Goal: Task Accomplishment & Management: Manage account settings

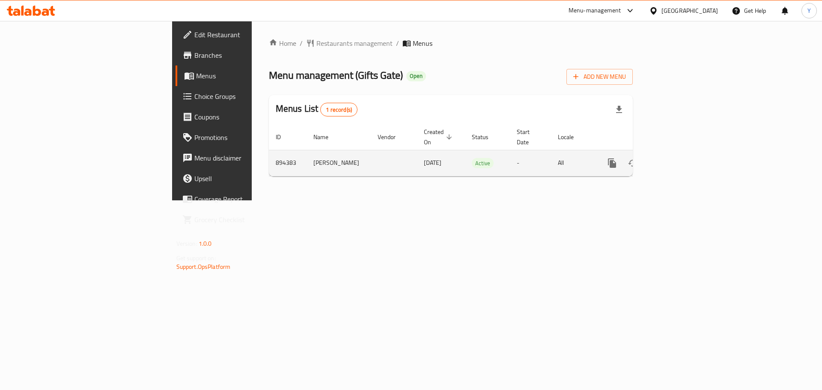
click at [684, 159] on link "enhanced table" at bounding box center [674, 163] width 21 height 21
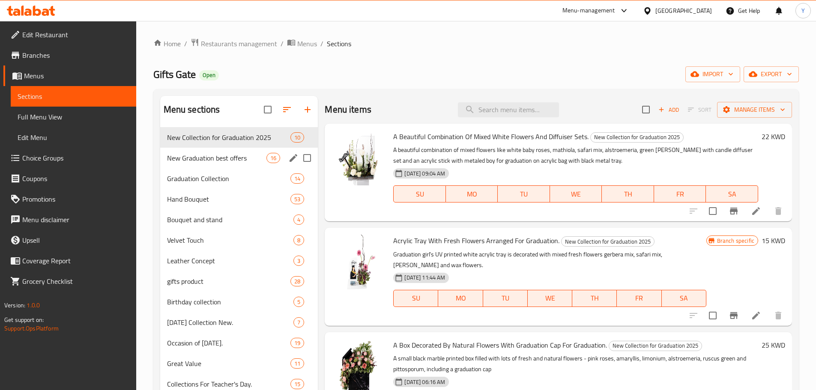
click at [189, 158] on span "New Graduation best offers" at bounding box center [217, 158] width 100 height 10
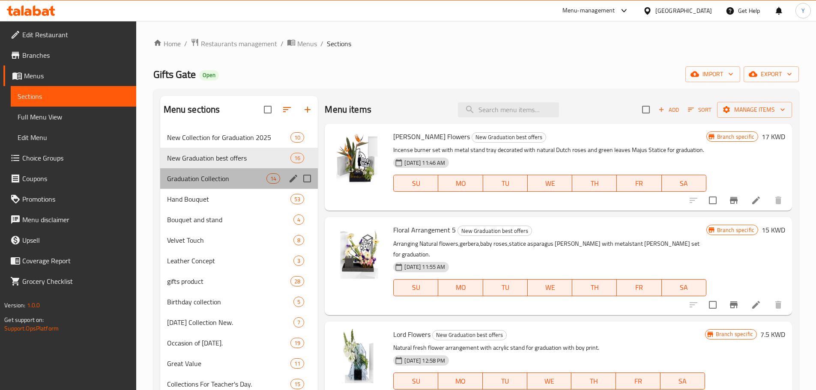
click at [211, 170] on div "Graduation Collection 14" at bounding box center [239, 178] width 158 height 21
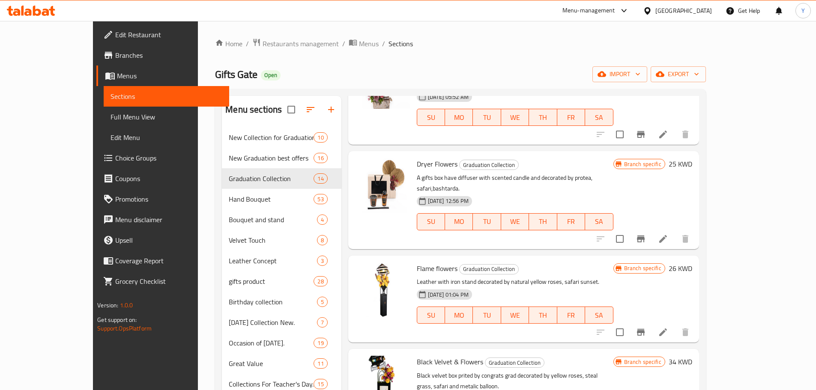
scroll to position [803, 0]
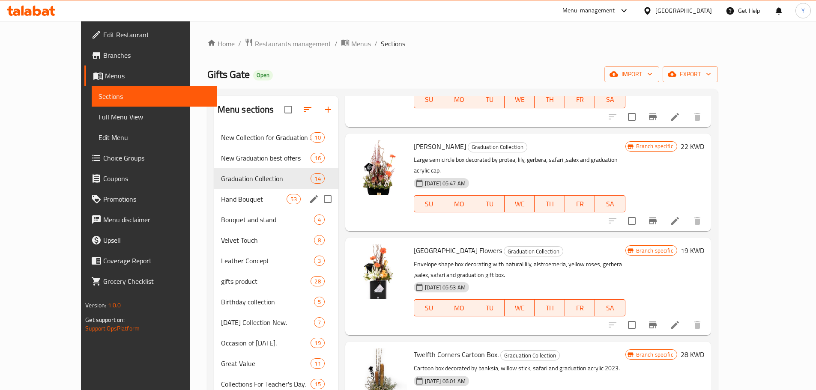
click at [221, 194] on span "Hand Bouquet" at bounding box center [254, 199] width 66 height 10
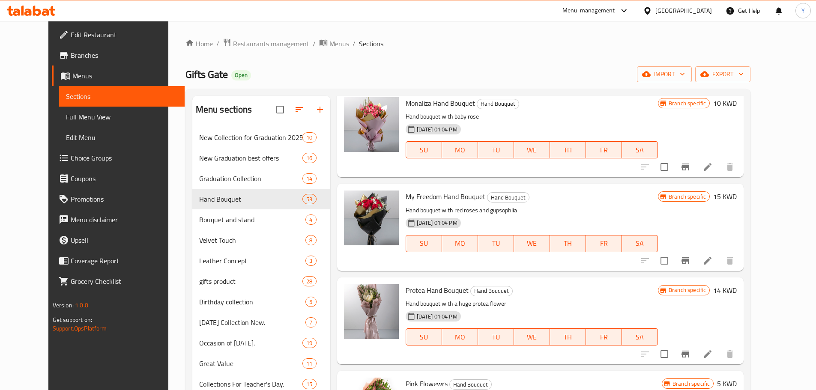
scroll to position [258, 0]
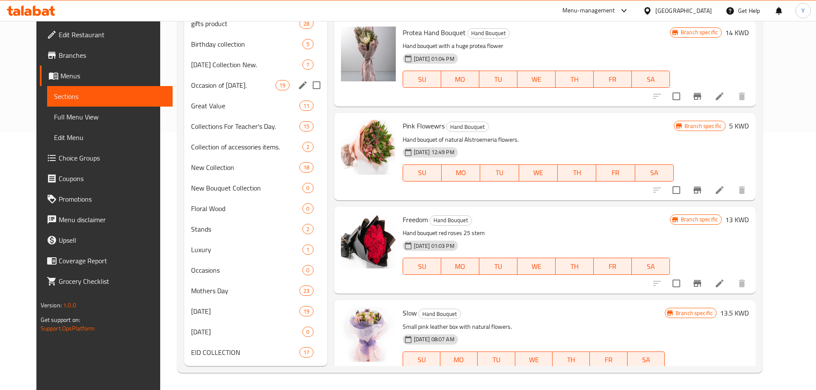
click at [238, 77] on div "Occasion of [DATE]. 19" at bounding box center [255, 85] width 143 height 21
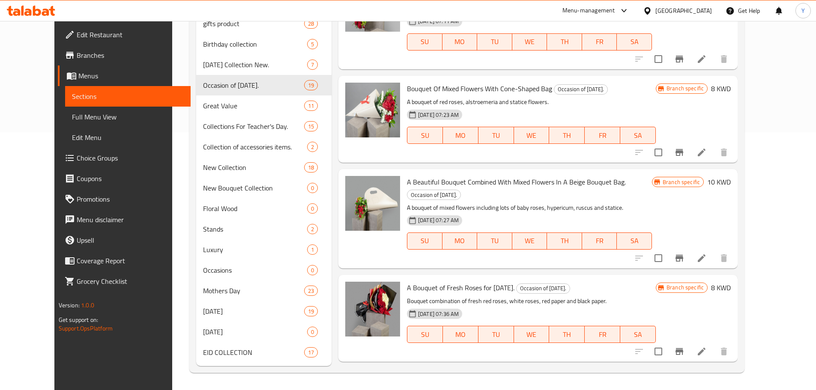
scroll to position [49, 0]
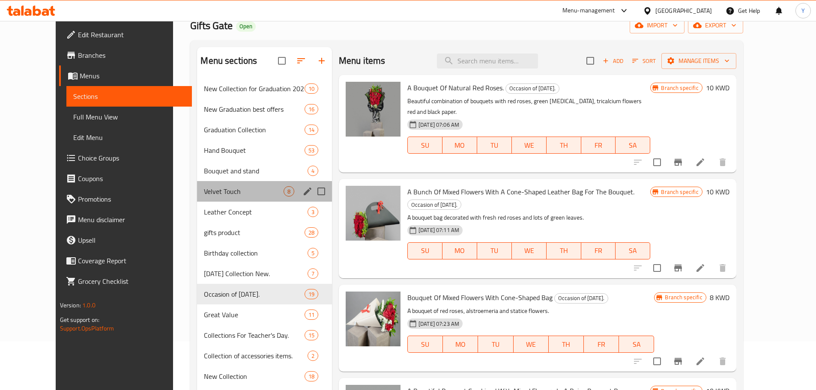
click at [215, 197] on div "Velvet Touch 8" at bounding box center [264, 191] width 135 height 21
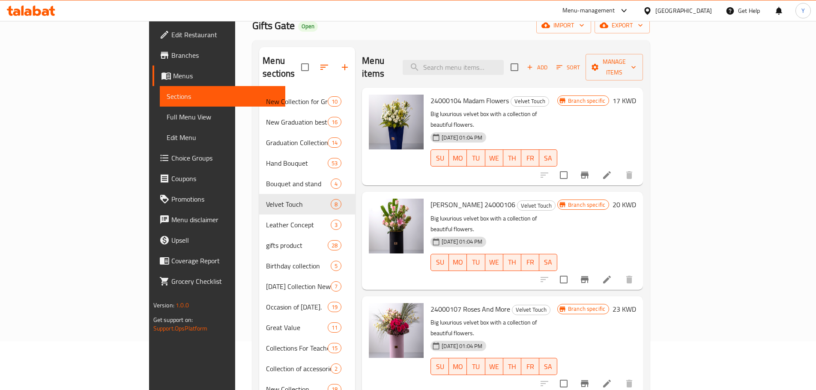
scroll to position [242, 0]
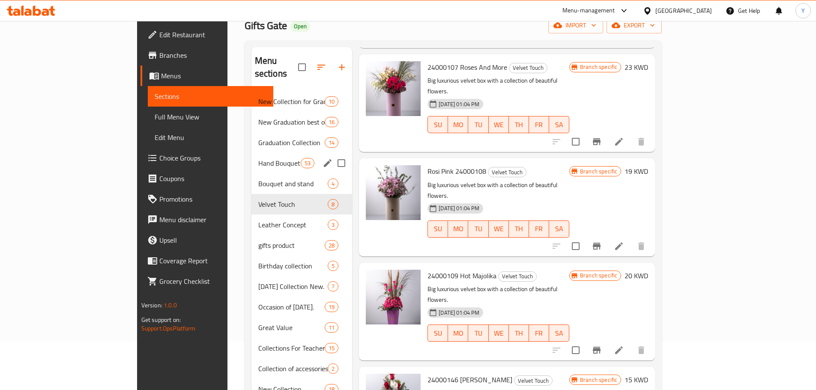
click at [251, 157] on div "Hand Bouquet 53" at bounding box center [301, 163] width 101 height 21
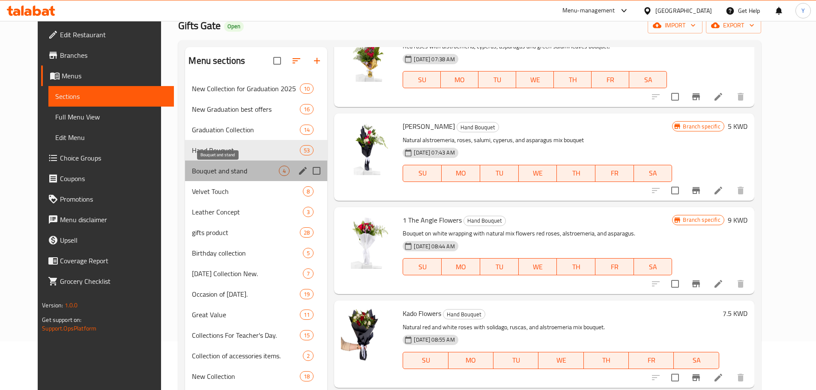
click at [240, 170] on span "Bouquet and stand" at bounding box center [235, 171] width 87 height 10
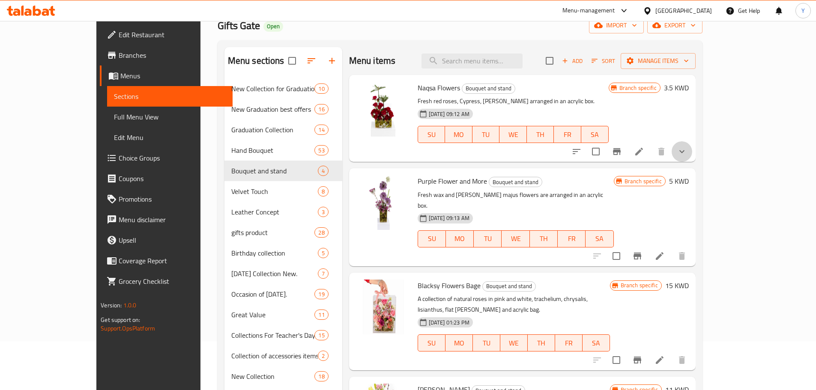
click at [692, 156] on button "show more" at bounding box center [681, 151] width 21 height 21
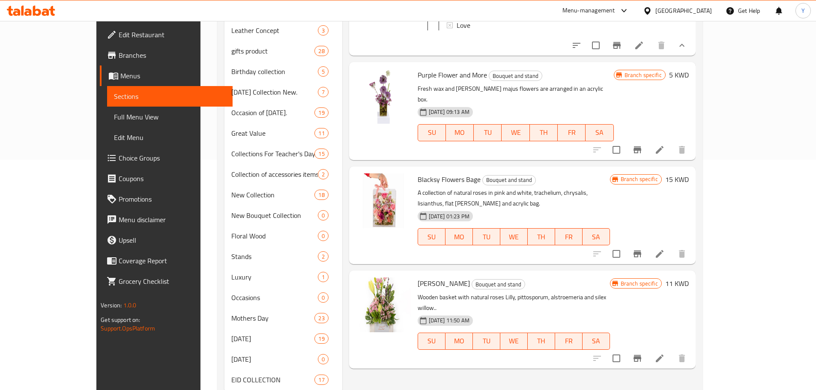
scroll to position [258, 0]
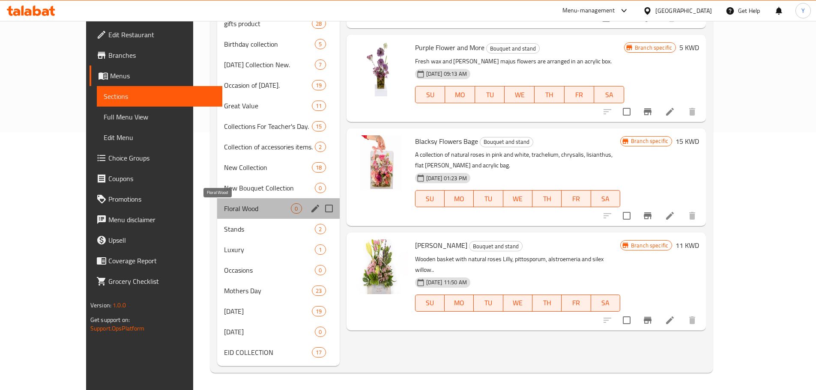
click at [224, 206] on span "Floral Wood" at bounding box center [257, 208] width 67 height 10
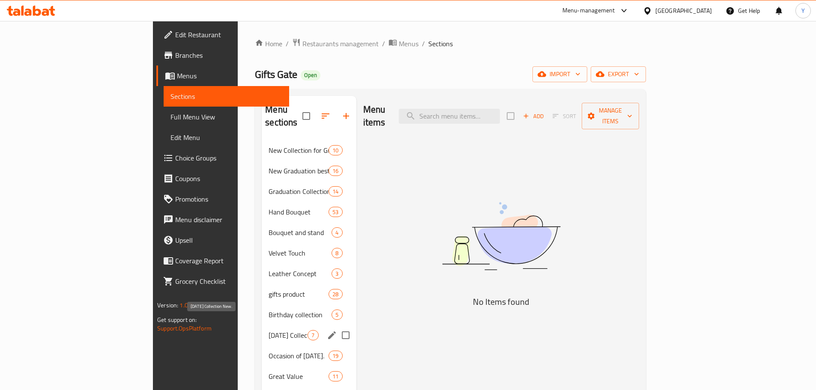
click at [262, 329] on div "[DATE] Collection New. 7" at bounding box center [309, 335] width 94 height 21
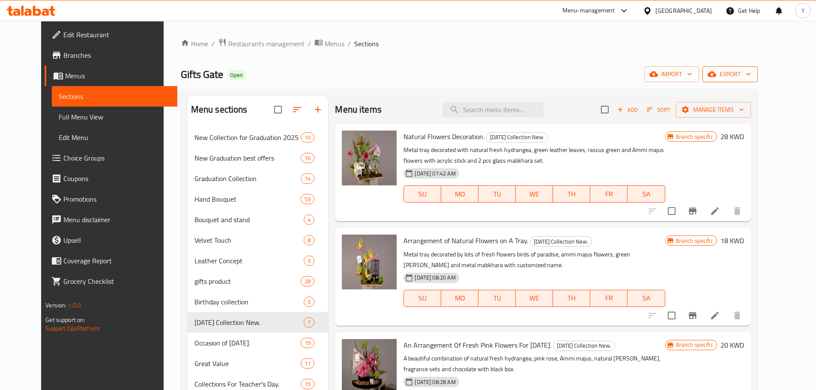
click at [758, 68] on button "export" at bounding box center [729, 74] width 55 height 16
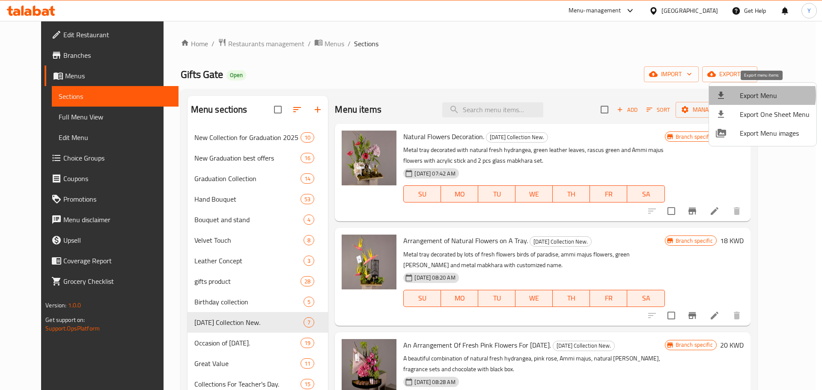
click at [758, 95] on span "Export Menu" at bounding box center [775, 95] width 70 height 10
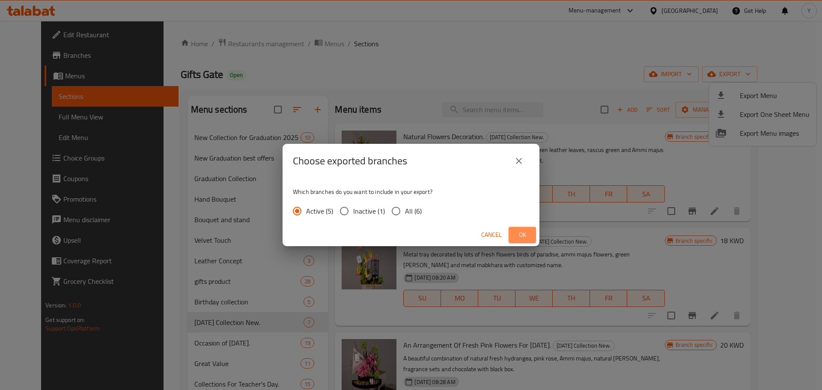
click at [518, 233] on span "Ok" at bounding box center [523, 235] width 14 height 11
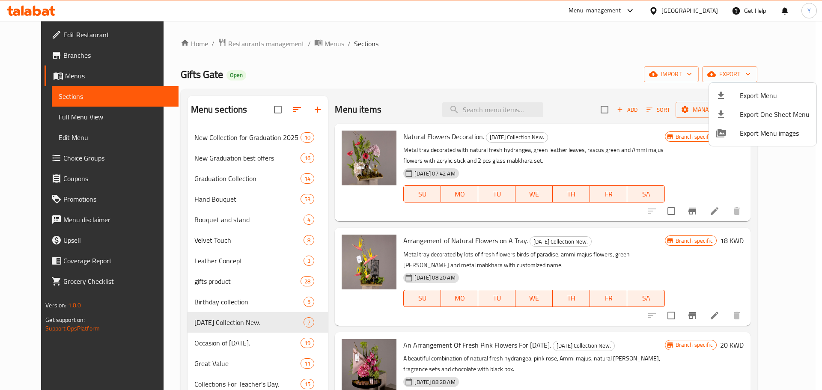
click at [486, 105] on div at bounding box center [411, 195] width 822 height 390
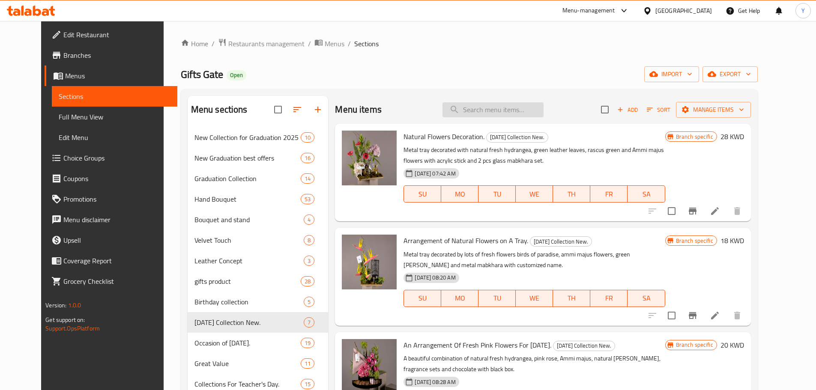
click at [493, 111] on input "search" at bounding box center [492, 109] width 101 height 15
paste input "A Beautiful Combination Of Mixed White Flowers And Diffuiser Sets."
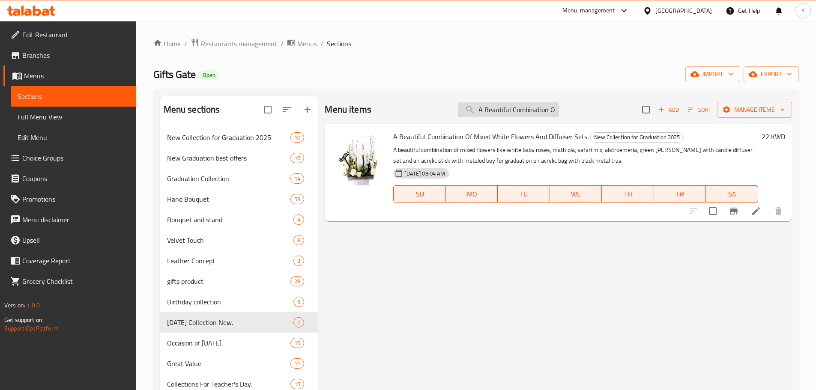
click at [529, 111] on input "A Beautiful Combination Of Mixed White Flowers And Diffuiser Sets." at bounding box center [508, 109] width 101 height 15
paste input "rrangement Of Flowers With Candle Diffuser Sets."
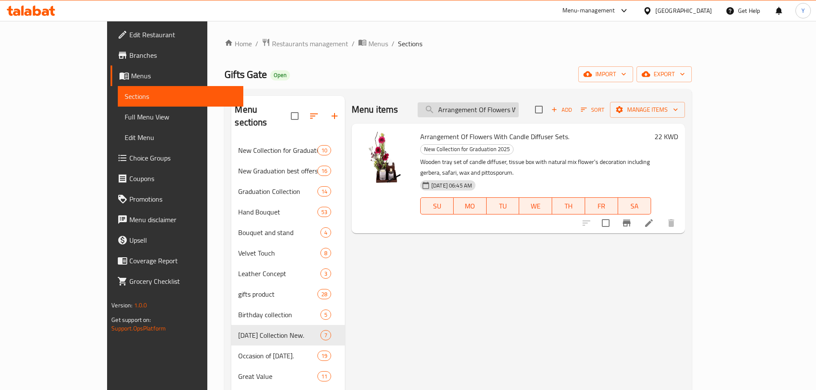
click at [505, 109] on input "Arrangement Of Flowers With Candle Diffuser Sets." at bounding box center [468, 109] width 101 height 15
paste input "Marble Glow Floral And Chocolate Gift Box With Light"
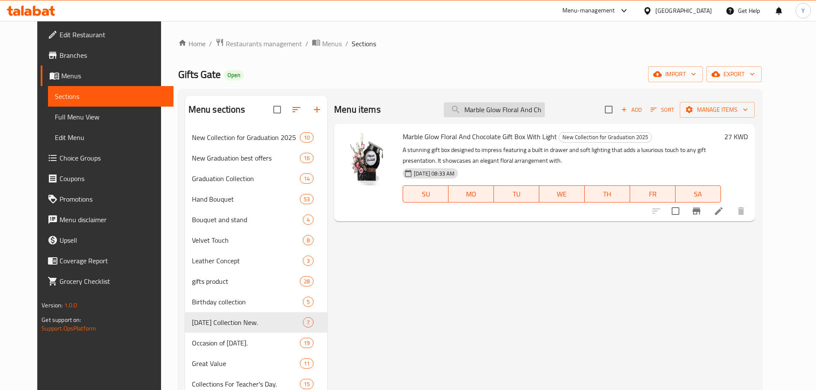
click at [511, 106] on input "Marble Glow Floral And Chocolate Gift Box With Light" at bounding box center [494, 109] width 101 height 15
paste input "oments Of Happiness Gift Set – Beige"
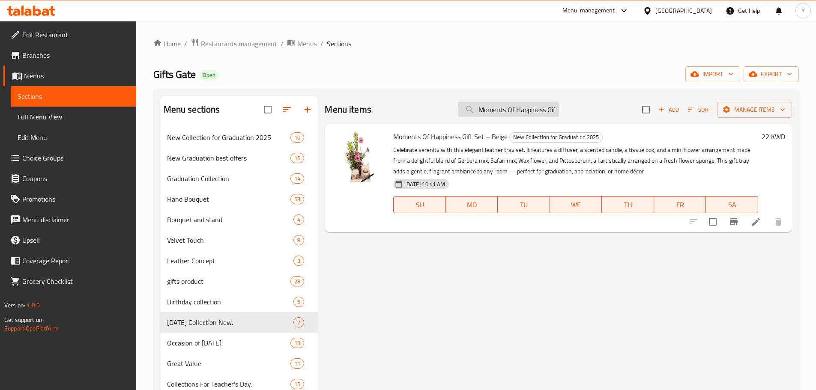
click at [531, 104] on input "Moments Of Happiness Gift Set – Beige" at bounding box center [508, 109] width 101 height 15
paste input "[PERSON_NAME] Flowers"
click at [531, 104] on input "[PERSON_NAME] Flowers" at bounding box center [508, 109] width 101 height 15
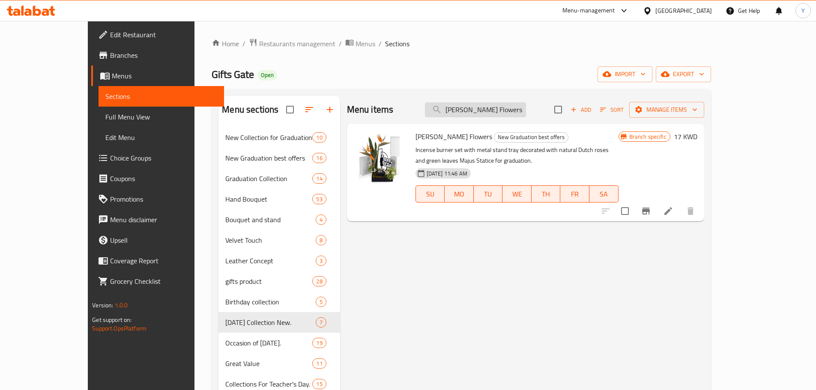
click at [489, 116] on input "[PERSON_NAME] Flowers" at bounding box center [475, 109] width 101 height 15
paste input "Floral Arrangement 5"
click at [489, 116] on input "Floral Arrangement 5" at bounding box center [475, 109] width 101 height 15
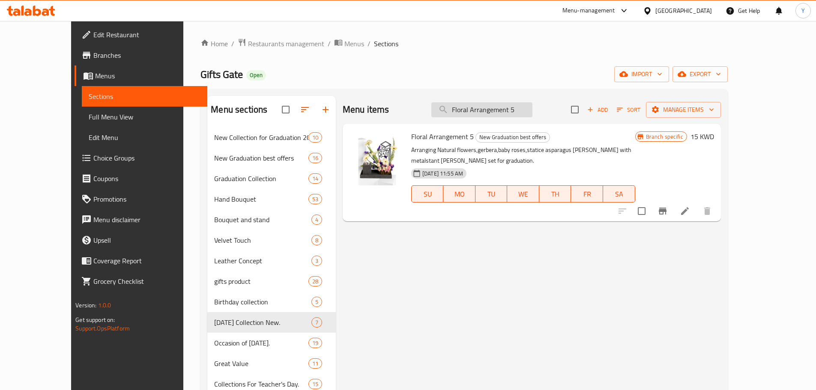
click at [495, 109] on input "Floral Arrangement 5" at bounding box center [481, 109] width 101 height 15
paste input "Lord Flowers"
click at [495, 109] on input "Lord Flowers" at bounding box center [481, 109] width 101 height 15
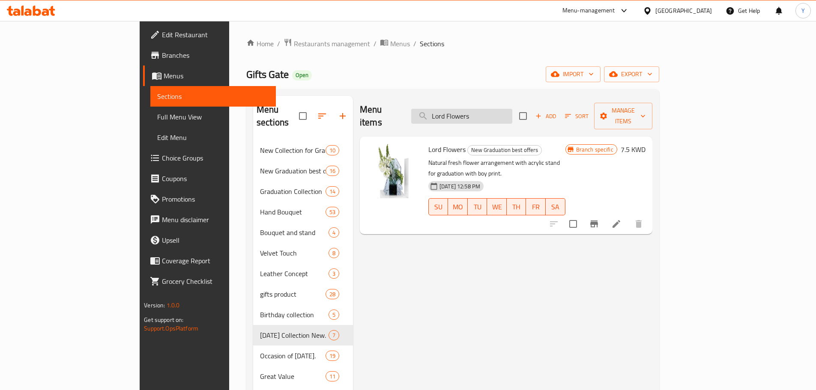
click at [512, 109] on input "Lord Flowers" at bounding box center [461, 116] width 101 height 15
paste input "The Best 1"
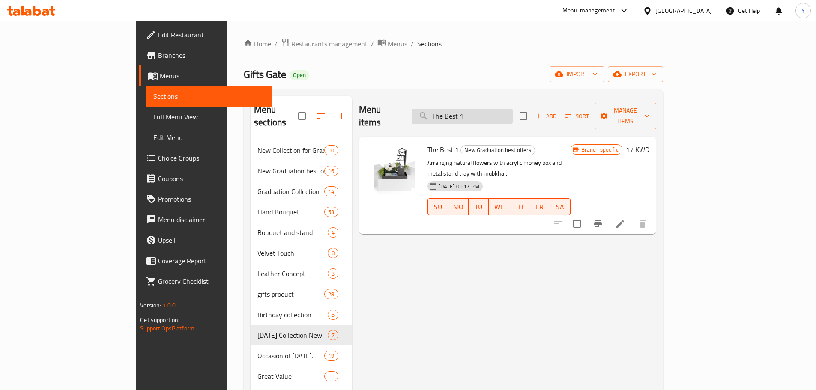
click at [501, 115] on input "The Best 1" at bounding box center [462, 116] width 101 height 15
paste input "Crasis Flowers"
click at [501, 115] on input "Crasis Flowers" at bounding box center [462, 116] width 101 height 15
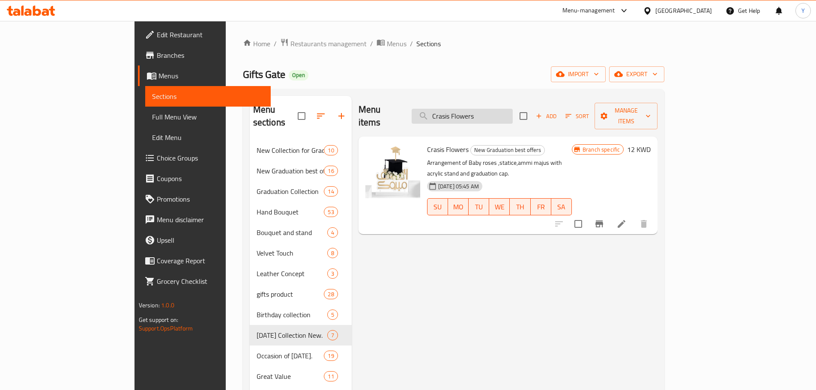
click at [513, 112] on input "Crasis Flowers" at bounding box center [462, 116] width 101 height 15
paste input "Natural Flower Arrangement 1"
click at [513, 112] on input "Natural Flower Arrangement 1" at bounding box center [462, 116] width 101 height 15
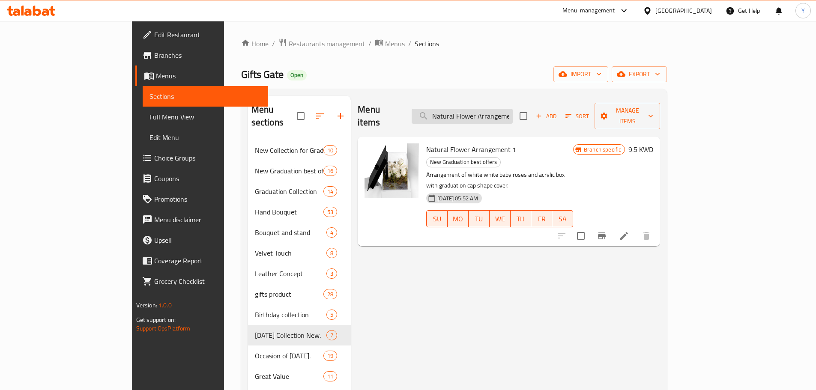
click at [513, 109] on input "Natural Flower Arrangement 1" at bounding box center [462, 116] width 101 height 15
paste input "irvana Flowers 6"
click at [513, 109] on input "Nirvana Flowers 6" at bounding box center [462, 116] width 101 height 15
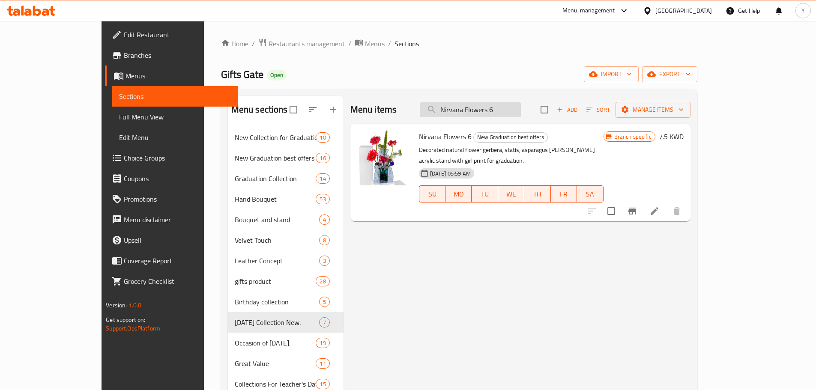
click at [510, 114] on input "Nirvana Flowers 6" at bounding box center [470, 109] width 101 height 15
paste input "Floral Arrangement 3"
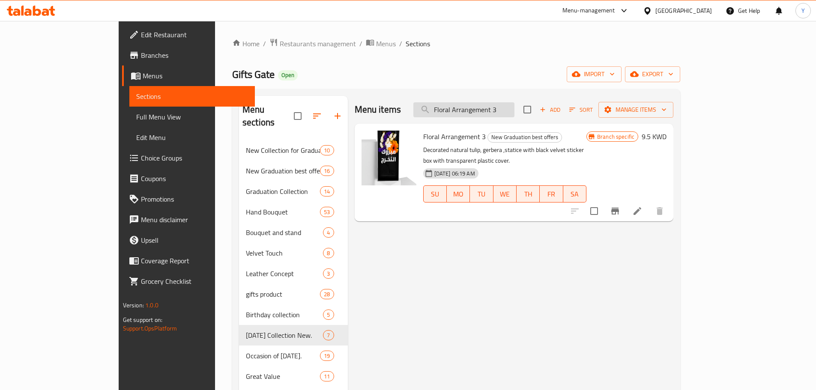
click at [497, 114] on input "Floral Arrangement 3" at bounding box center [463, 109] width 101 height 15
paste input "Haland Flowers"
click at [497, 114] on input "Haland Flowers" at bounding box center [463, 109] width 101 height 15
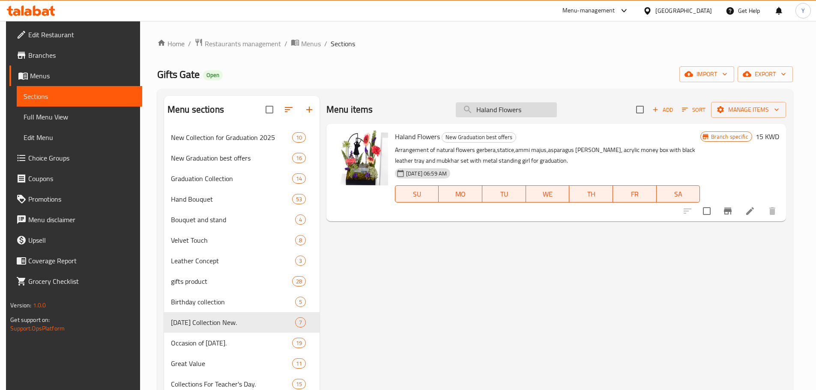
click at [508, 115] on input "Haland Flowers" at bounding box center [506, 109] width 101 height 15
paste input "Vandela More Flowers 6"
click at [508, 115] on input "Vandela More Flowers 6" at bounding box center [506, 109] width 101 height 15
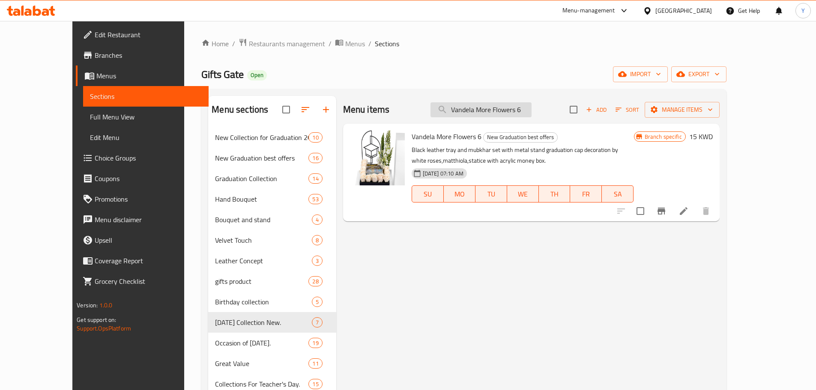
click at [493, 112] on input "Vandela More Flowers 6" at bounding box center [480, 109] width 101 height 15
paste input "Freedom Man Flower 5"
click at [493, 112] on input "Freedom Man Flower 5" at bounding box center [480, 109] width 101 height 15
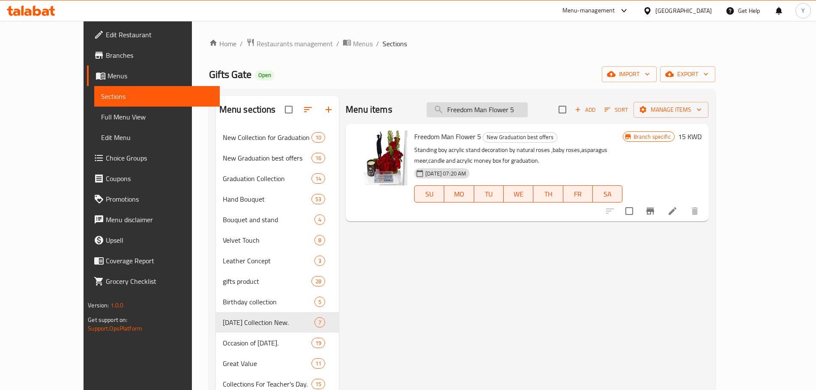
click at [503, 116] on input "Freedom Man Flower 5" at bounding box center [476, 109] width 101 height 15
paste input "The King Flowers 11"
click at [503, 116] on input "Freedom Man Flower 5" at bounding box center [476, 109] width 101 height 15
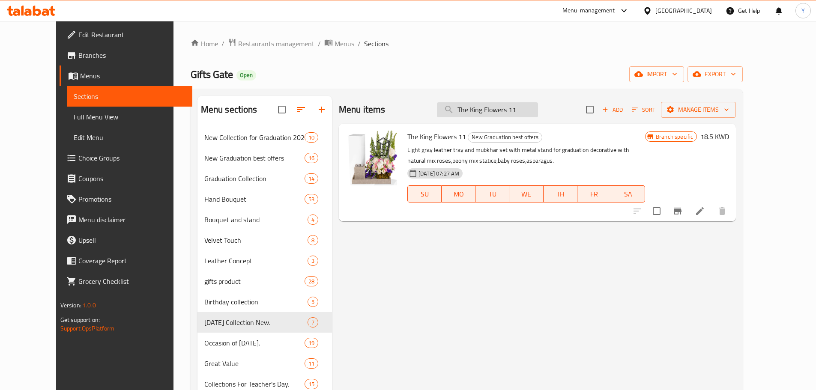
click at [522, 111] on input "The King Flowers 11" at bounding box center [487, 109] width 101 height 15
paste input "Natural Girmin Flowers"
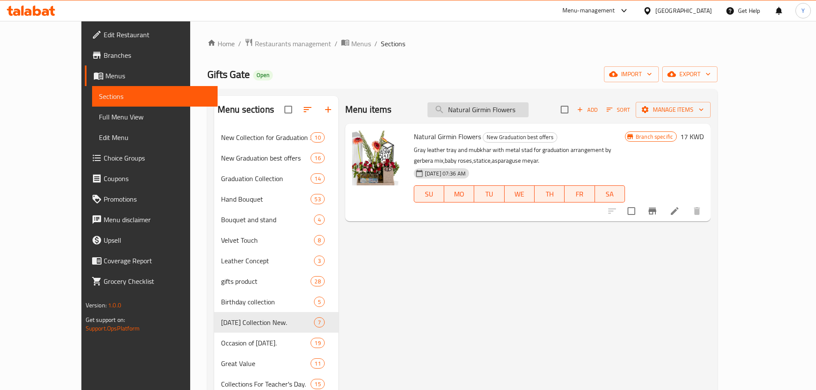
click at [523, 115] on input "Natural Girmin Flowers" at bounding box center [477, 109] width 101 height 15
paste input "Vandela Black Flowers Box"
click at [523, 115] on input "Vandela Black Flowers Box" at bounding box center [477, 109] width 101 height 15
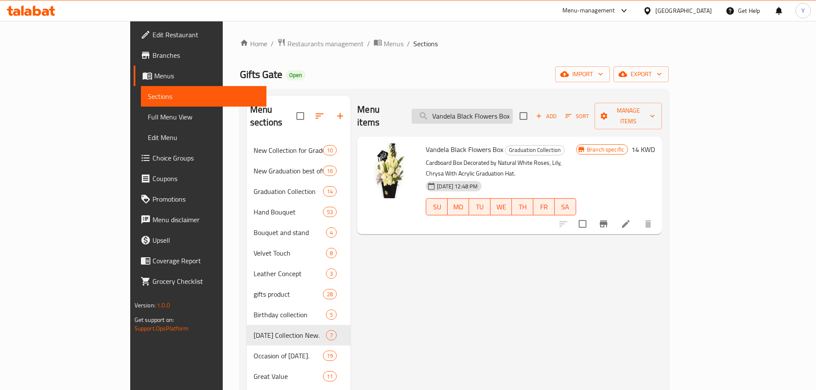
click at [513, 109] on input "Vandela Black Flowers Box" at bounding box center [462, 116] width 101 height 15
paste input "24000255 Collection Flowers"
click at [495, 114] on input "24000255 Collection Flowers" at bounding box center [462, 116] width 101 height 15
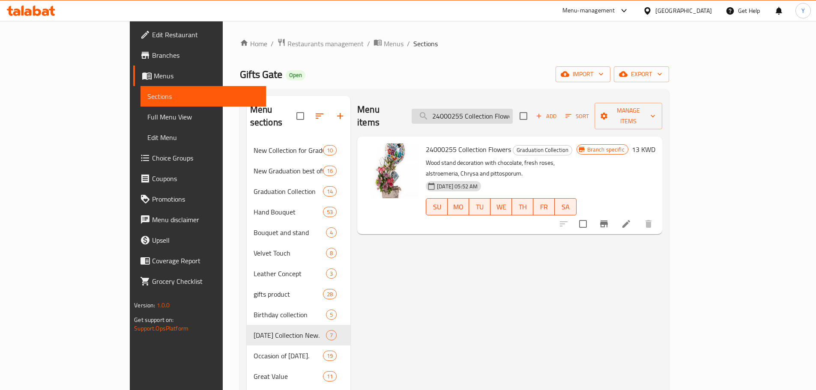
click at [495, 114] on input "24000255 Collection Flowers" at bounding box center [462, 116] width 101 height 15
paste input "Dryer"
click at [495, 114] on input "Dryer Flowers" at bounding box center [462, 116] width 101 height 15
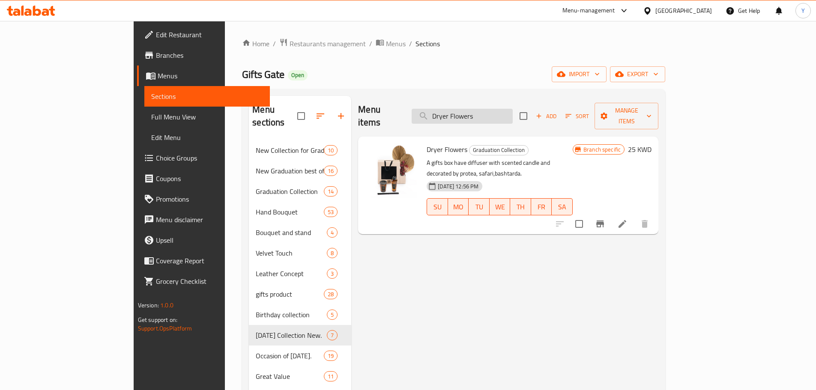
click at [506, 109] on input "Dryer Flowers" at bounding box center [462, 116] width 101 height 15
paste input "Flame f"
click at [506, 109] on input "Flame flowers" at bounding box center [462, 116] width 101 height 15
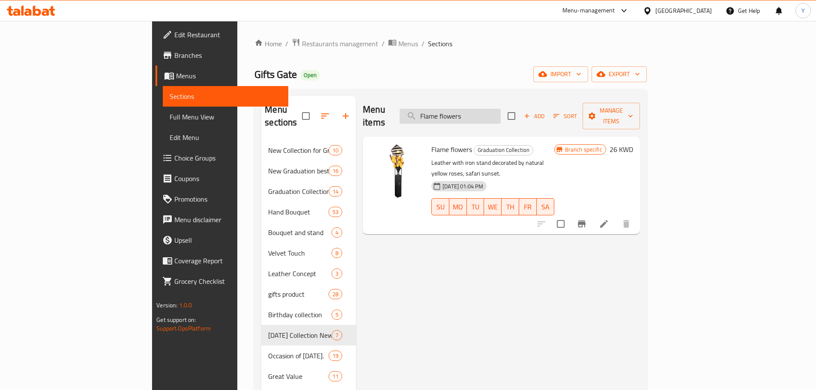
click at [501, 109] on input "Flame flowers" at bounding box center [450, 116] width 101 height 15
paste input "Black Velvet & Flowers"
click at [501, 109] on input "Flame flowers" at bounding box center [450, 116] width 101 height 15
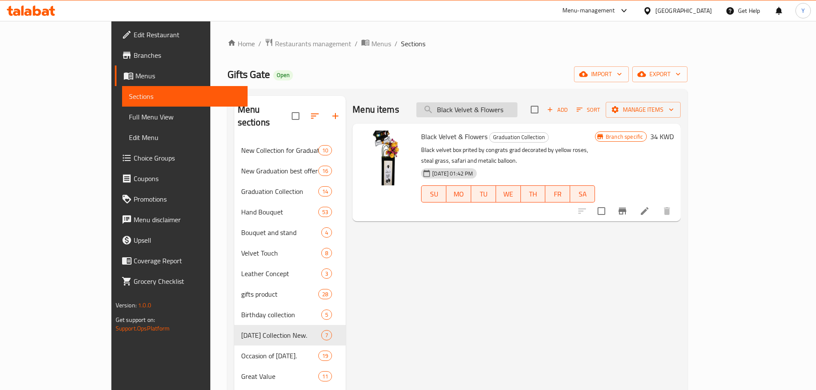
click at [511, 114] on input "Black Velvet & Flowers" at bounding box center [466, 109] width 101 height 15
paste input "The White Leather And"
click at [511, 114] on input "The White Leather And Flowers" at bounding box center [466, 109] width 101 height 15
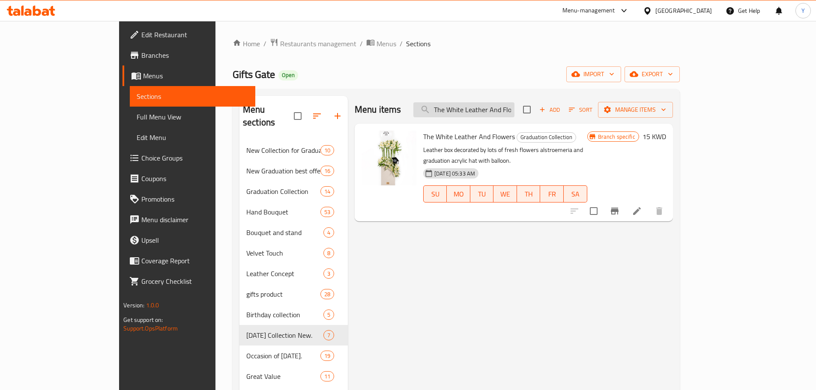
click at [506, 114] on input "The White Leather And Flowers" at bounding box center [463, 109] width 101 height 15
paste input "welfth Corners Cartoon Box."
click at [506, 114] on input "Twelfth Corners Cartoon Box." at bounding box center [463, 109] width 101 height 15
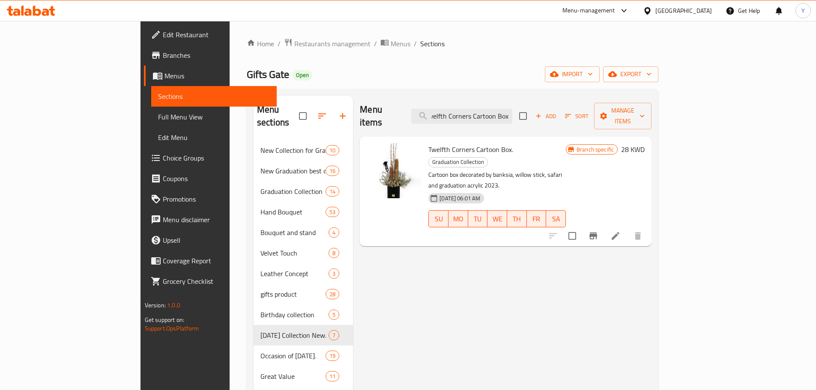
scroll to position [0, 0]
click at [506, 109] on input "Twelfth Corners Cartoon Box." at bounding box center [461, 116] width 101 height 15
paste input "Art Flowers"
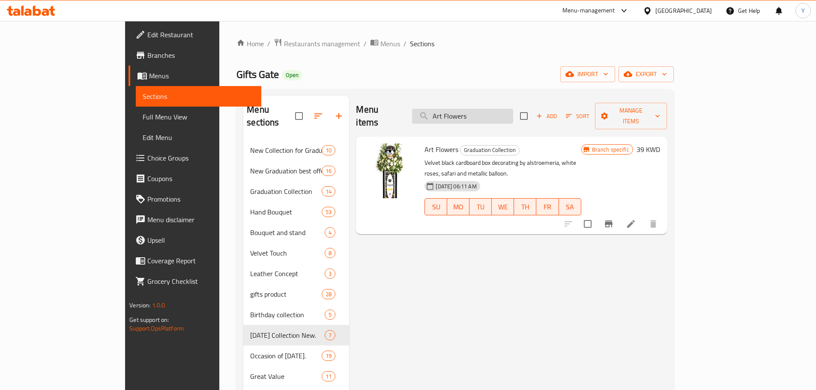
click at [513, 111] on input "Art Flowers" at bounding box center [462, 116] width 101 height 15
paste input "Jamr Flowers Hand Bouquet"
click at [513, 111] on input "Jamr Flowers Hand Bouquet" at bounding box center [462, 116] width 101 height 15
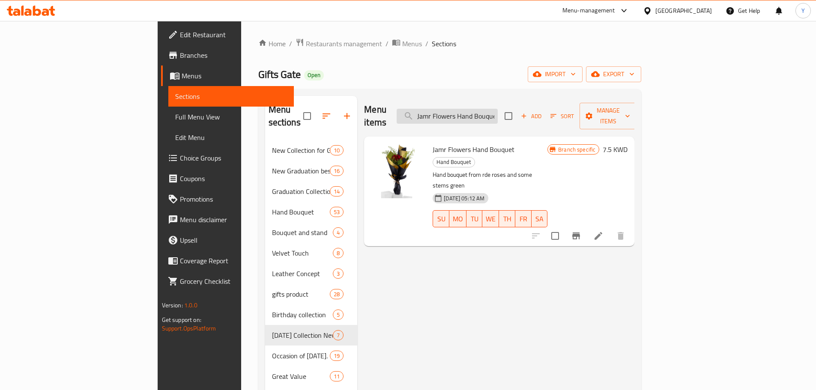
click at [498, 109] on input "Jamr Flowers Hand Bouquet" at bounding box center [447, 116] width 101 height 15
paste input "Tawer Flowers"
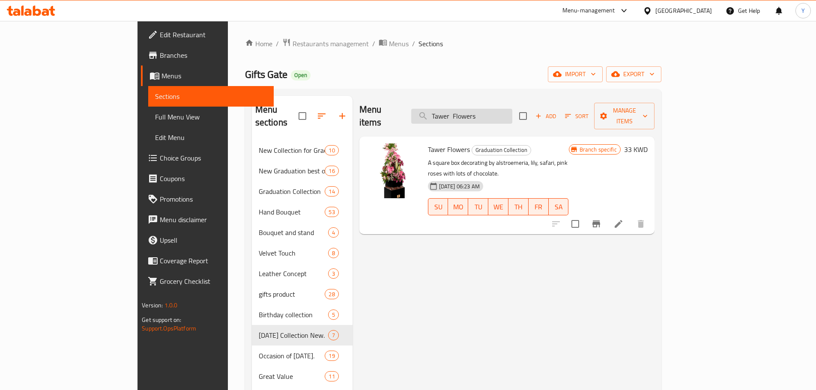
click at [496, 115] on input "Tawer Flowers" at bounding box center [461, 116] width 101 height 15
paste input "Jamr Flowers Hand Bouquet"
click at [496, 115] on input "Jamr Flowers Hand Bouquet" at bounding box center [461, 116] width 101 height 15
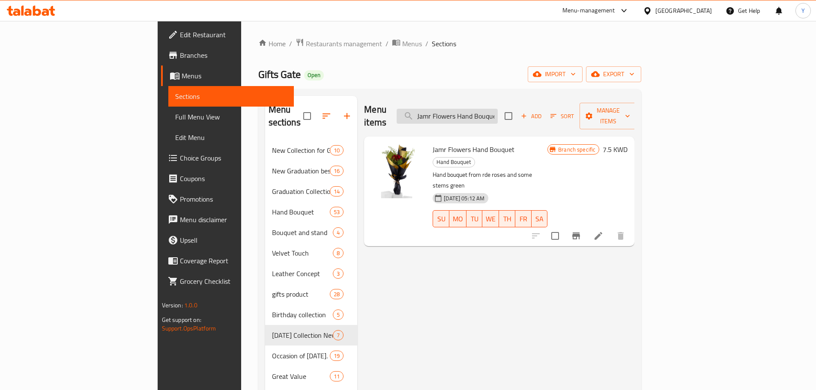
click at [495, 112] on input "Jamr Flowers Hand Bouquet" at bounding box center [447, 116] width 101 height 15
paste input "Golden And Flowers"
click at [495, 112] on input "Golden And Flowers" at bounding box center [447, 116] width 101 height 15
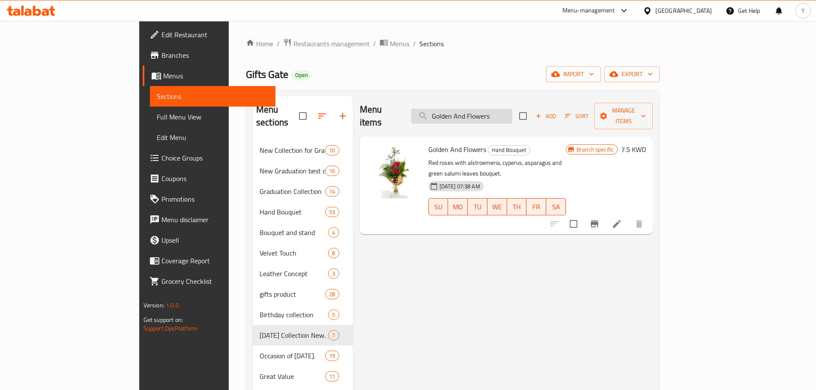
click at [495, 113] on input "Golden And Flowers" at bounding box center [461, 116] width 101 height 15
paste input "Aklil"
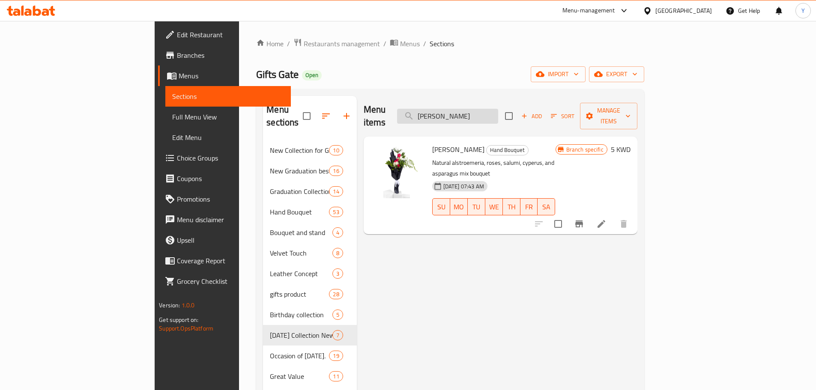
click at [498, 109] on input "[PERSON_NAME]" at bounding box center [447, 116] width 101 height 15
paste input "My [PERSON_NAME]"
click at [498, 109] on input "My [PERSON_NAME] Flowers" at bounding box center [447, 116] width 101 height 15
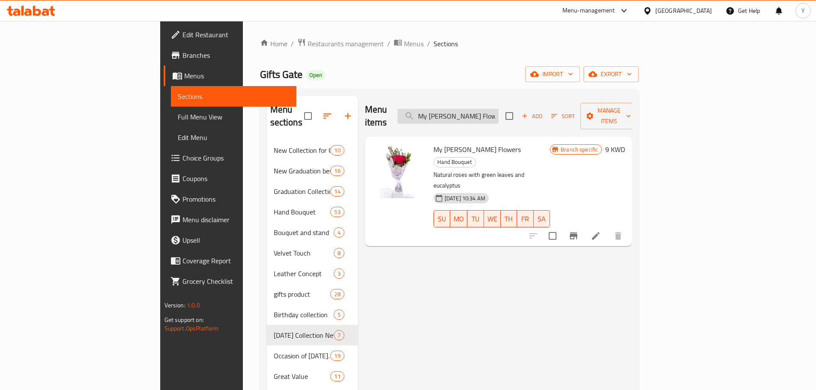
click at [498, 112] on input "My [PERSON_NAME] Flowers" at bounding box center [447, 116] width 101 height 15
paste input "Tiger"
click at [498, 112] on input "Tiger Flowers" at bounding box center [447, 116] width 101 height 15
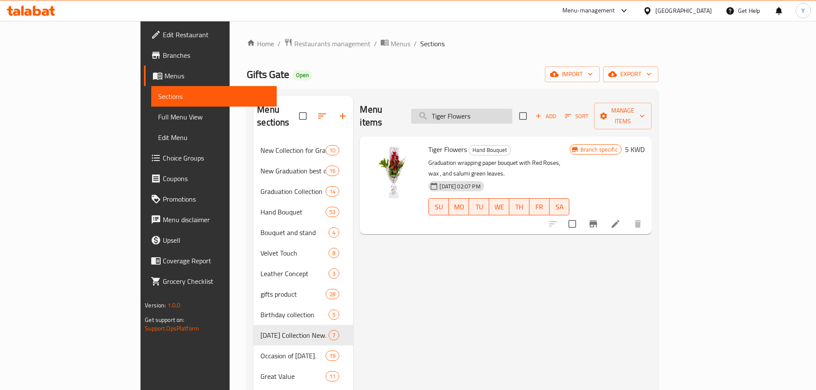
click at [512, 109] on input "Tiger Flowers" at bounding box center [461, 116] width 101 height 15
paste input "he Golden Flowers And More"
click at [512, 109] on input "The Golden Flowers And More" at bounding box center [461, 116] width 101 height 15
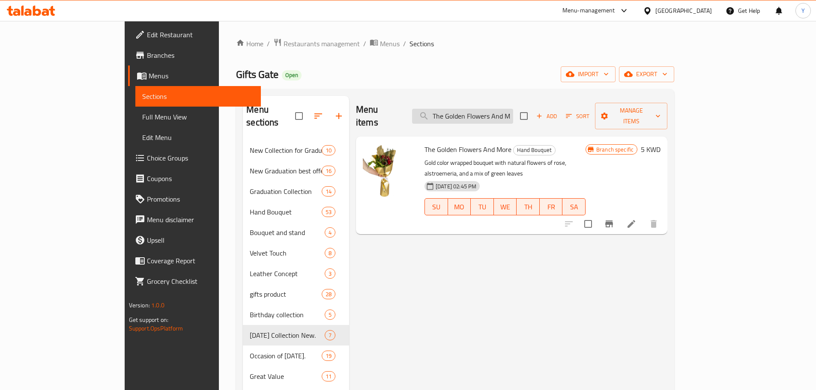
click at [510, 114] on input "The Golden Flowers And More" at bounding box center [462, 116] width 101 height 15
paste input "Flowers Flay"
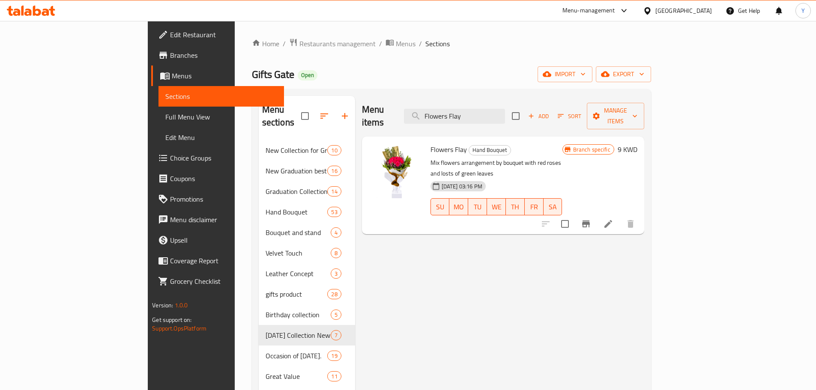
click at [527, 101] on div "Menu items Flowers Flay Add Sort Manage items" at bounding box center [503, 116] width 282 height 41
click at [505, 109] on input "Flowers Flay" at bounding box center [454, 116] width 101 height 15
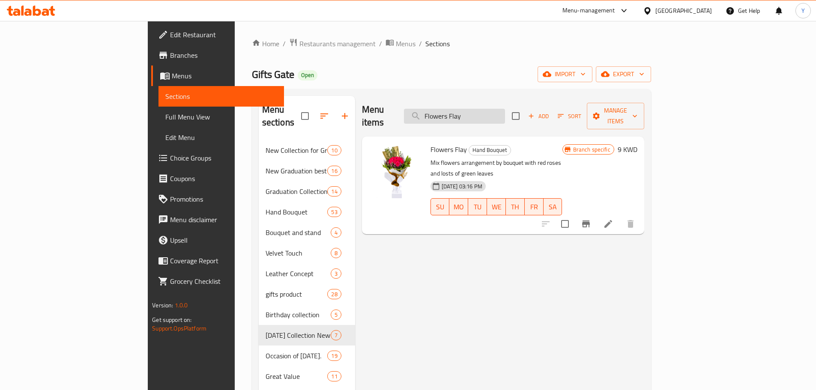
paste input "[PERSON_NAME]"
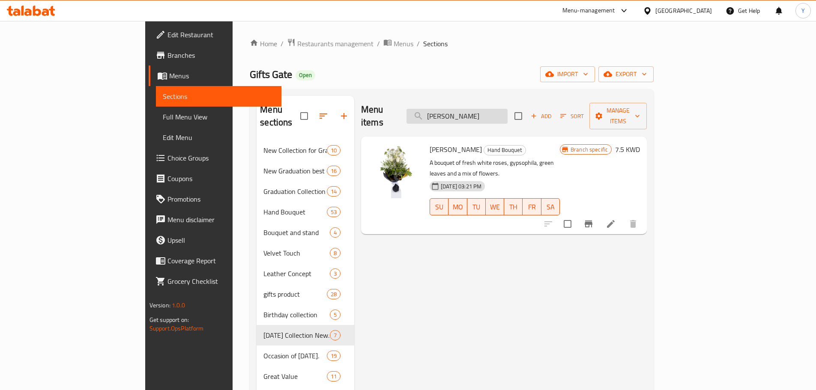
click at [499, 114] on input "[PERSON_NAME]" at bounding box center [456, 116] width 101 height 15
paste input "Flowers Garden"
click at [499, 114] on input "Flowers Garden" at bounding box center [456, 116] width 101 height 15
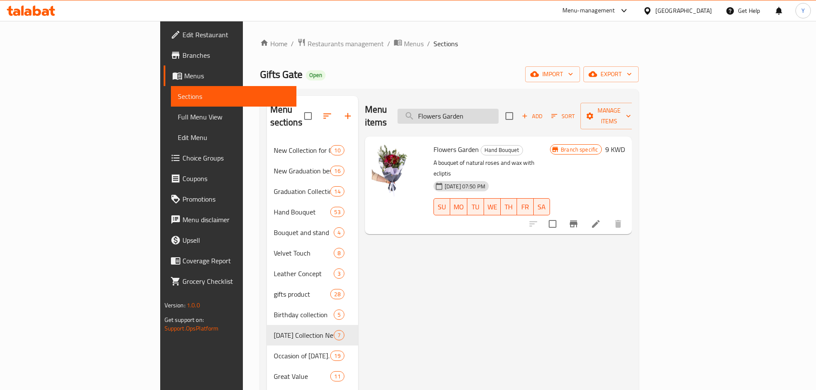
click at [498, 111] on input "Flowers Garden" at bounding box center [447, 116] width 101 height 15
paste input "Secret"
click at [498, 111] on input "Flowers Secret" at bounding box center [447, 116] width 101 height 15
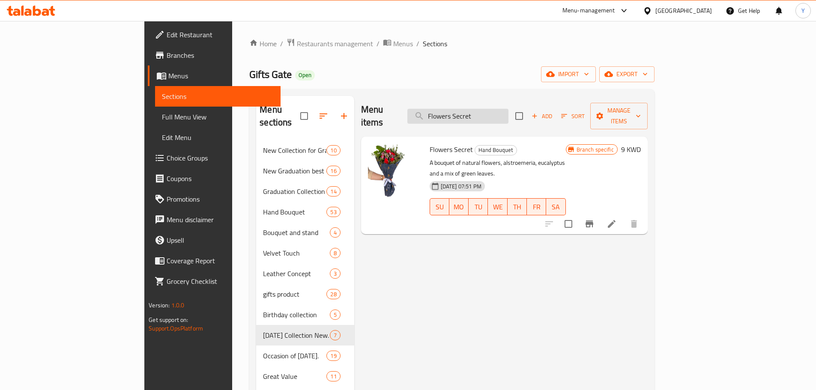
click at [505, 109] on input "Flowers Secret" at bounding box center [457, 116] width 101 height 15
paste input "(060400-0044) Flowers Modern"
click at [505, 109] on input "(060400-0044) Flowers Modern" at bounding box center [457, 116] width 101 height 15
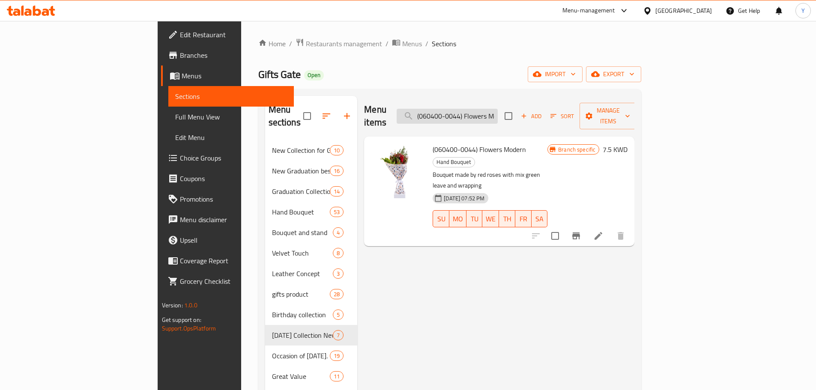
drag, startPoint x: 514, startPoint y: 119, endPoint x: 510, endPoint y: 113, distance: 6.2
click at [510, 113] on div "Menu items (060400-0044) Flowers Modern Add Sort Manage items" at bounding box center [499, 116] width 270 height 41
click at [498, 113] on input "(060400-0044) Flowers Modern" at bounding box center [447, 116] width 101 height 15
paste input "Majolika Flowers"
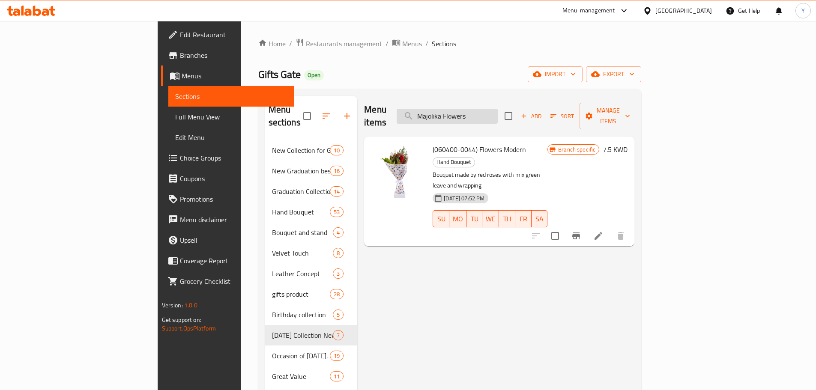
click at [498, 113] on input "Majolika Flowers" at bounding box center [447, 116] width 101 height 15
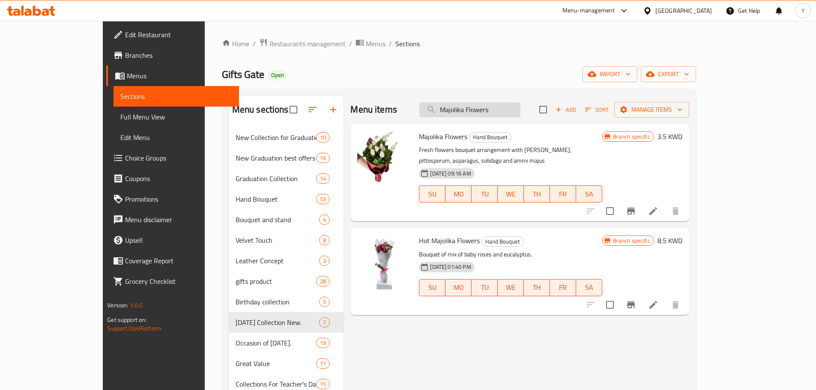
scroll to position [9, 0]
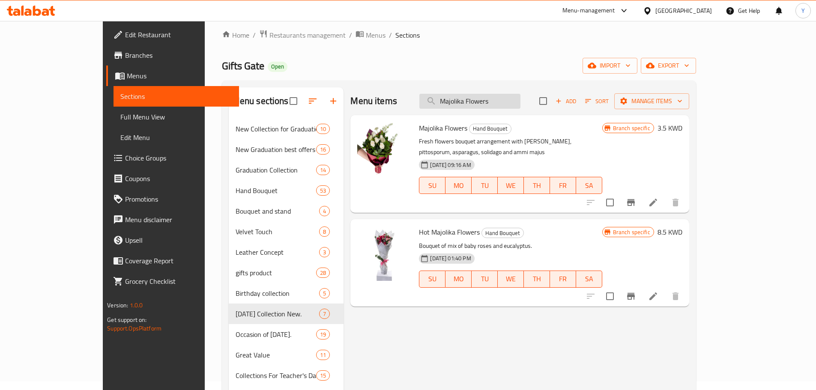
click at [516, 96] on input "Majolika Flowers" at bounding box center [469, 101] width 101 height 15
paste input "Polar"
click at [516, 96] on input "Polar Flowers" at bounding box center [469, 101] width 101 height 15
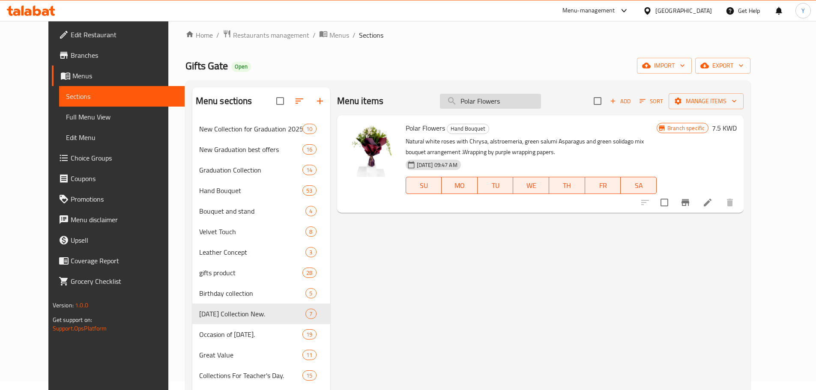
click at [517, 95] on input "Polar Flowers" at bounding box center [490, 101] width 101 height 15
paste input "The Classic"
click at [517, 95] on input "Polar Flowers" at bounding box center [490, 101] width 101 height 15
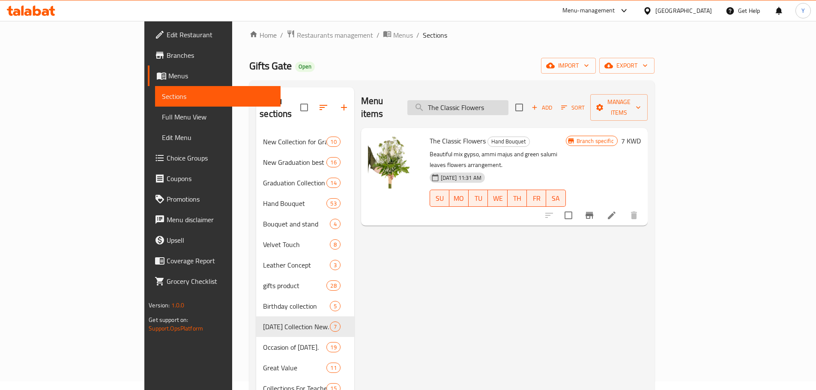
click at [499, 102] on input "The Classic Flowers" at bounding box center [457, 107] width 101 height 15
paste input "Mara Flower"
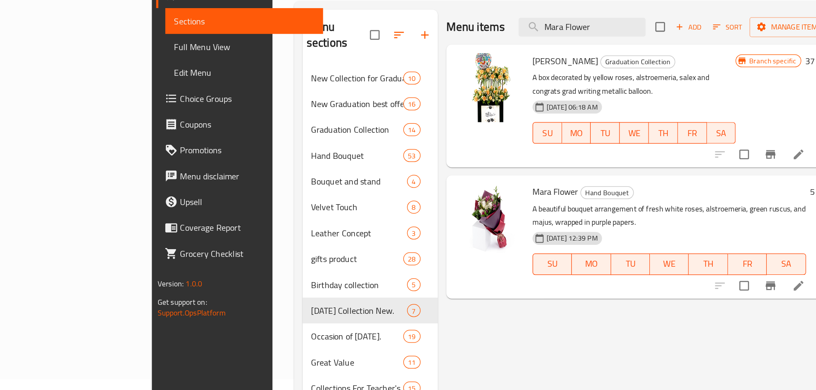
scroll to position [8, 0]
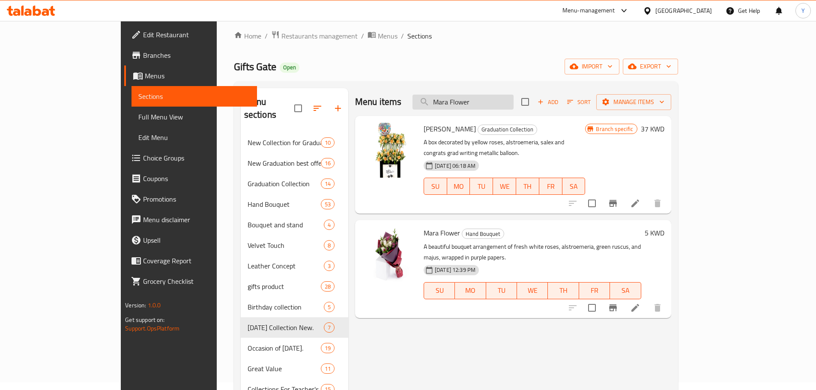
click at [513, 107] on input "Mara Flower" at bounding box center [462, 102] width 101 height 15
paste input "Freedom Flowers"
click at [513, 107] on input "Freedom Flowers" at bounding box center [462, 102] width 101 height 15
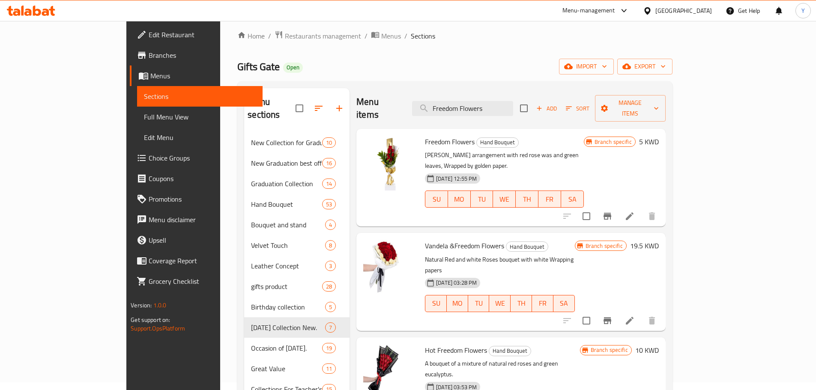
scroll to position [0, 0]
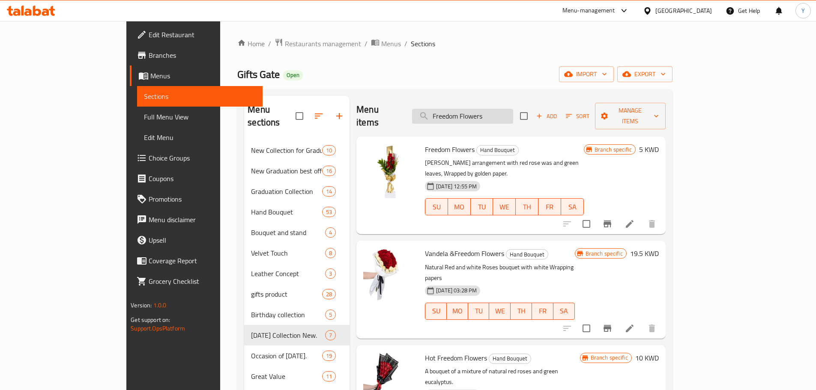
click at [513, 109] on input "Freedom Flowers" at bounding box center [462, 116] width 101 height 15
paste input "Amstrda"
click at [513, 109] on input "Freedom Flowers" at bounding box center [462, 116] width 101 height 15
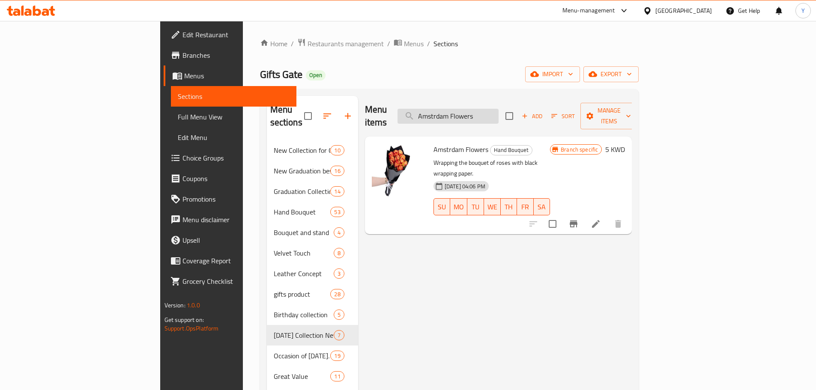
click at [498, 112] on input "Amstrdam Flowers" at bounding box center [447, 116] width 101 height 15
paste input "Dynasty Flower"
click at [486, 109] on input "Dynasty Flower" at bounding box center [447, 116] width 101 height 15
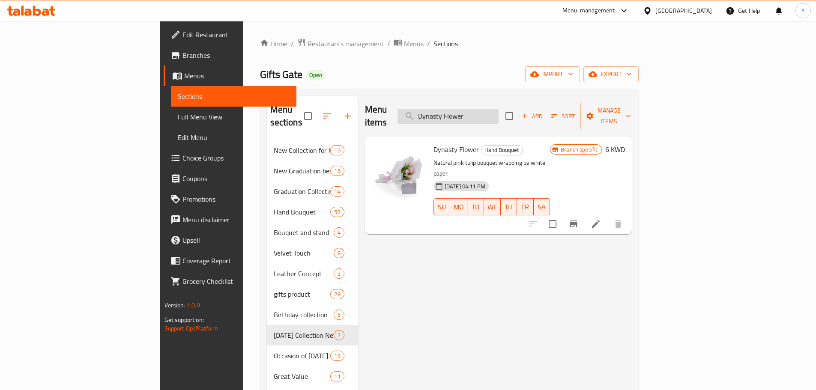
click at [486, 109] on input "Dynasty Flower" at bounding box center [447, 116] width 101 height 15
paste input "[PERSON_NAME]"
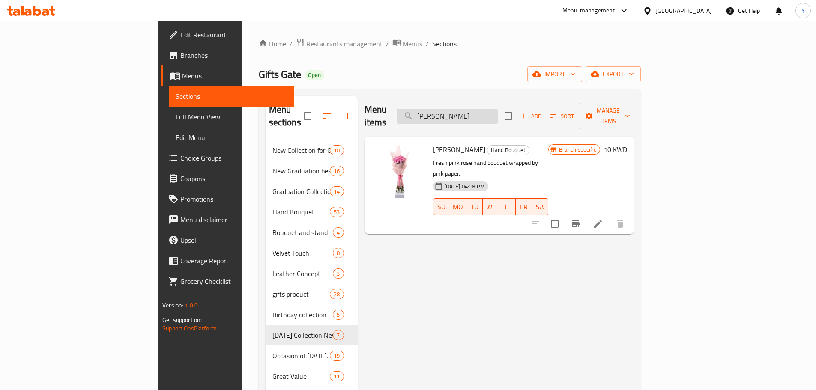
click at [498, 111] on input "[PERSON_NAME]" at bounding box center [447, 116] width 101 height 15
paste input "A Surprise Gift"
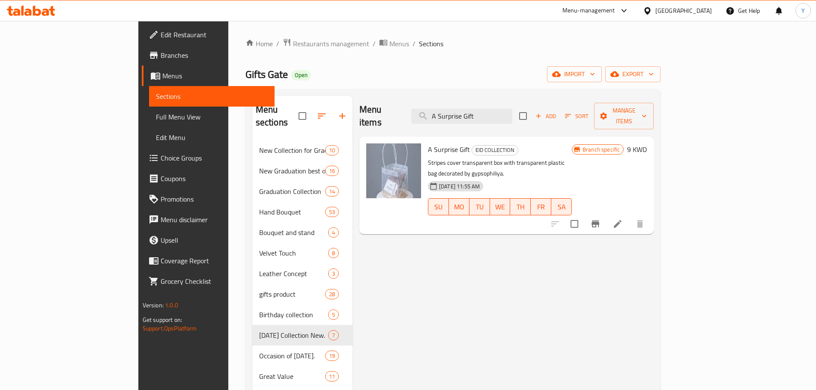
click at [469, 255] on div "Menu items A Surprise Gift Add Sort Manage items A Surprise Gift EID COLLECTION…" at bounding box center [502, 366] width 301 height 541
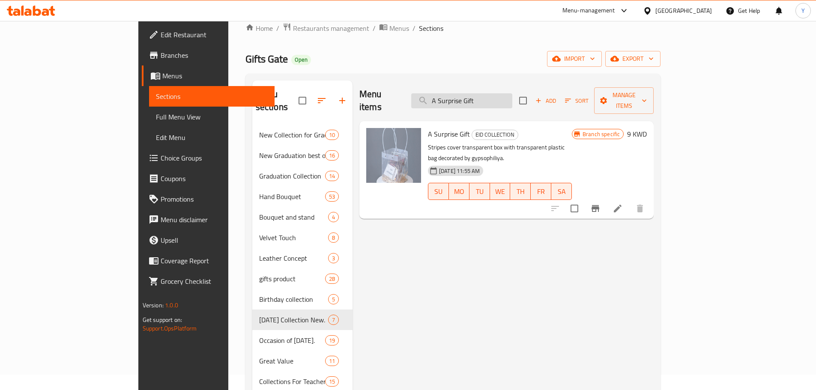
click at [512, 94] on input "A Surprise Gift" at bounding box center [461, 100] width 101 height 15
paste input "Flowers Bage"
click at [512, 94] on input "Flowers Bage" at bounding box center [461, 100] width 101 height 15
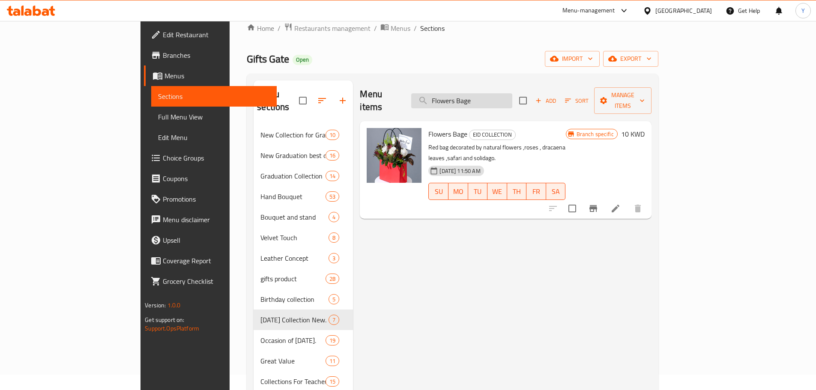
drag, startPoint x: 520, startPoint y: 86, endPoint x: 519, endPoint y: 94, distance: 8.1
click at [519, 94] on div "Menu items Flowers Bage Add Sort Manage items" at bounding box center [505, 101] width 291 height 41
click at [512, 94] on input "Flowers Bage" at bounding box center [461, 100] width 101 height 15
paste input "Pink Mubkhar"
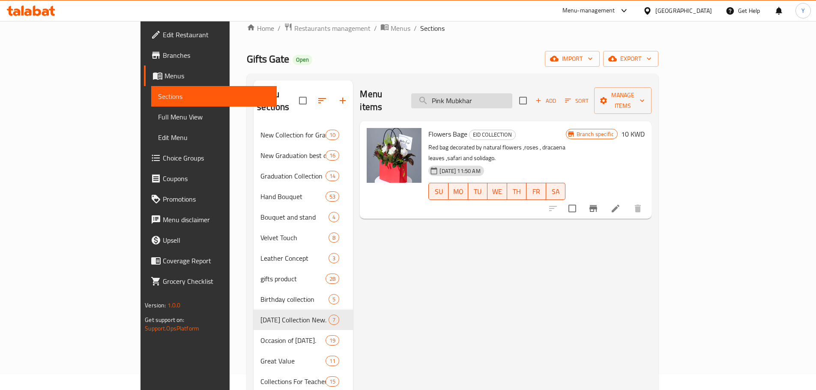
click at [512, 94] on input "Pink Mubkhar" at bounding box center [461, 100] width 101 height 15
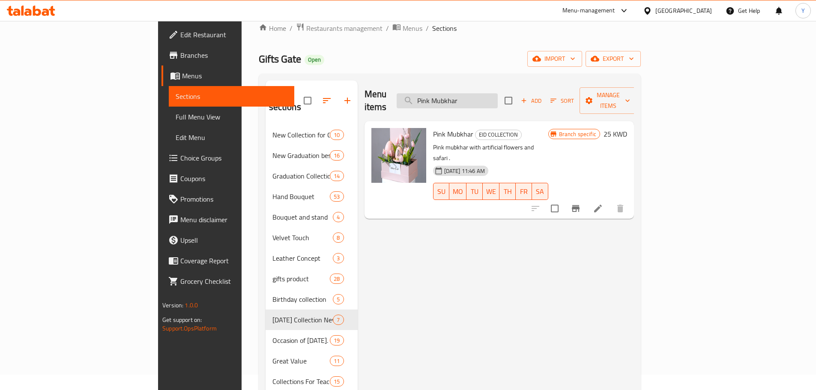
click at [495, 96] on input "Pink Mubkhar" at bounding box center [447, 100] width 101 height 15
paste input "Gift For U"
click at [495, 96] on input "Gift For U" at bounding box center [447, 100] width 101 height 15
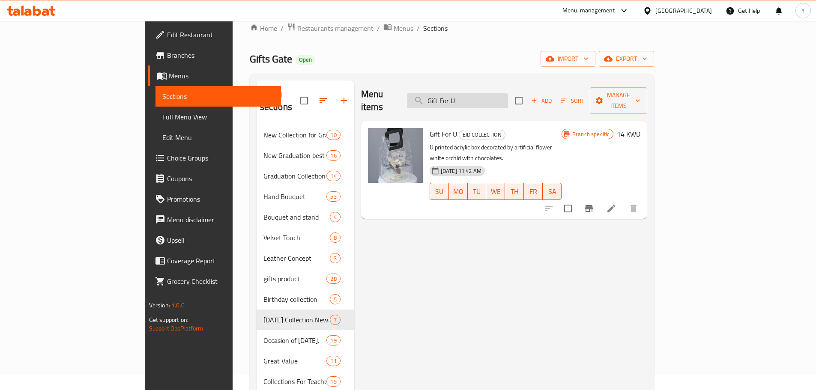
click at [508, 95] on input "Gift For U" at bounding box center [457, 100] width 101 height 15
paste input "[PERSON_NAME]"
click at [508, 95] on input "[PERSON_NAME]" at bounding box center [457, 100] width 101 height 15
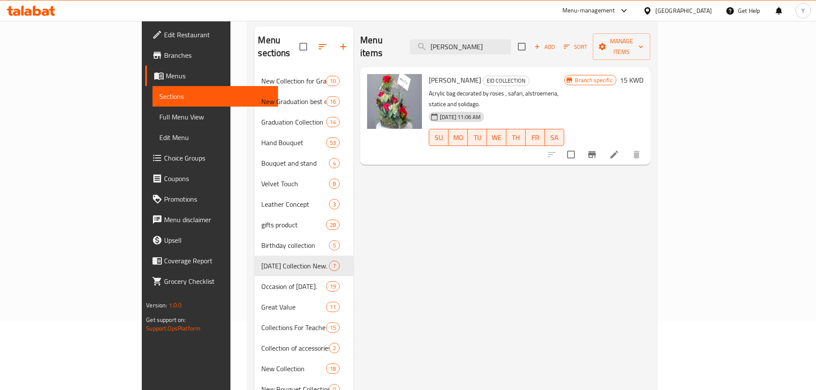
scroll to position [0, 0]
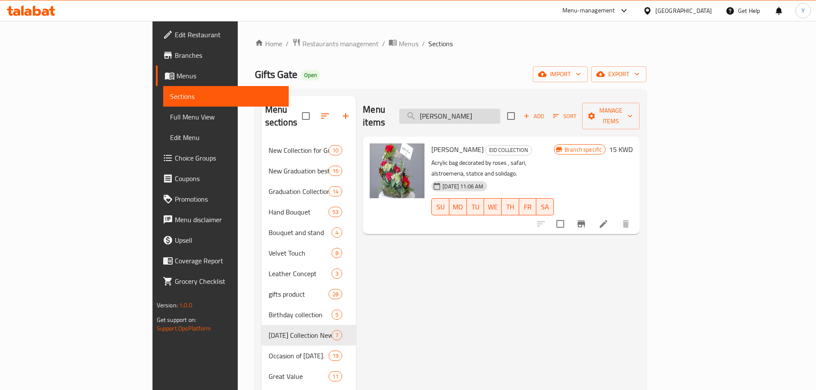
click at [500, 111] on input "[PERSON_NAME]" at bounding box center [449, 116] width 101 height 15
paste input "Break Love"
click at [500, 111] on input "Break Love" at bounding box center [449, 116] width 101 height 15
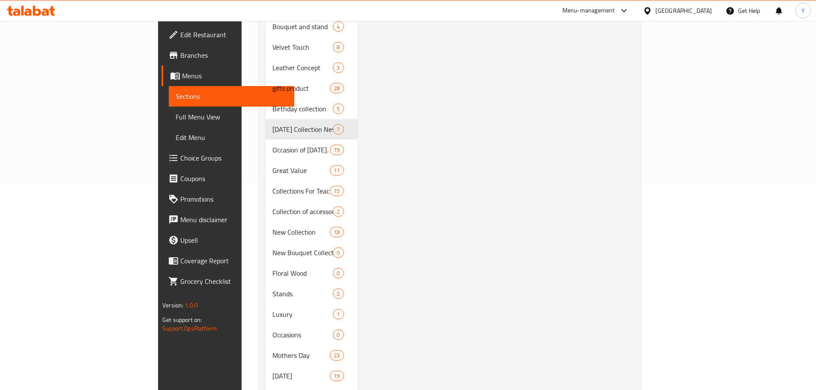
scroll to position [258, 0]
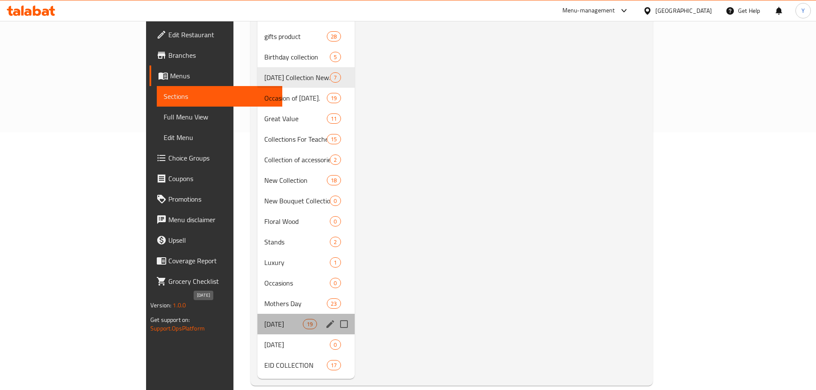
click at [264, 319] on span "[DATE]" at bounding box center [283, 324] width 39 height 10
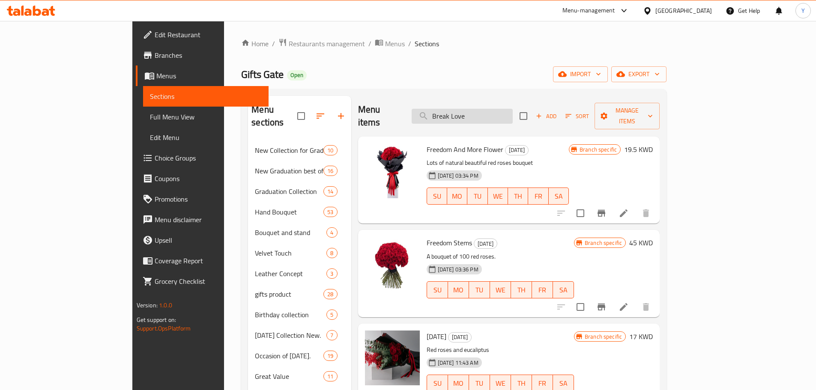
click at [496, 112] on input "Break Love" at bounding box center [462, 116] width 101 height 15
paste input "Freedom And More Flower"
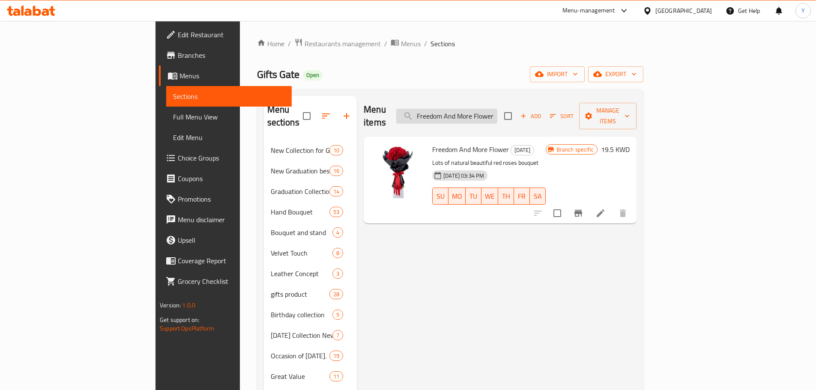
click at [492, 113] on input "Freedom And More Flower" at bounding box center [446, 116] width 101 height 15
paste input "[PERSON_NAME]"
click at [492, 113] on input "[PERSON_NAME]" at bounding box center [446, 116] width 101 height 15
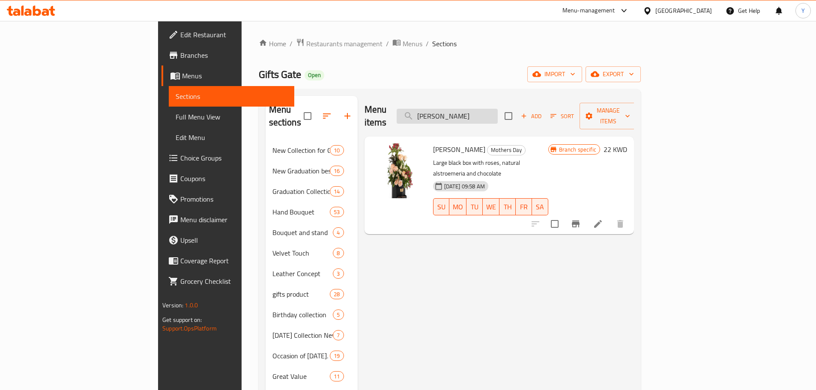
click at [498, 114] on input "[PERSON_NAME]" at bounding box center [447, 116] width 101 height 15
paste input "Love"
click at [498, 114] on input "WardLove" at bounding box center [447, 116] width 101 height 15
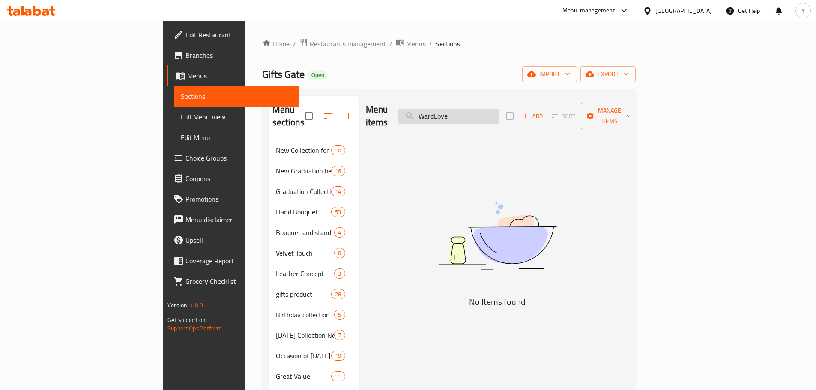
click at [499, 114] on input "WardLove" at bounding box center [448, 116] width 101 height 15
click at [494, 117] on input "WardLove" at bounding box center [448, 116] width 101 height 15
paste input "Origami Box"
click at [494, 117] on input "Origami Box" at bounding box center [448, 116] width 101 height 15
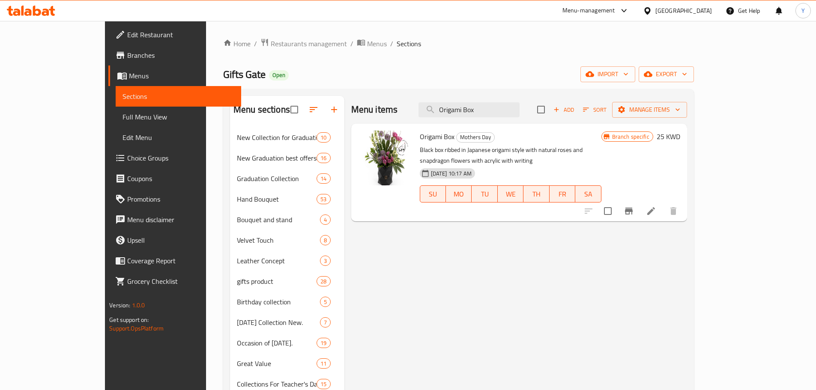
click at [500, 118] on div "Menu items Origami Box Add Sort Manage items" at bounding box center [519, 110] width 336 height 28
click at [498, 106] on input "Origami Box" at bounding box center [468, 109] width 101 height 15
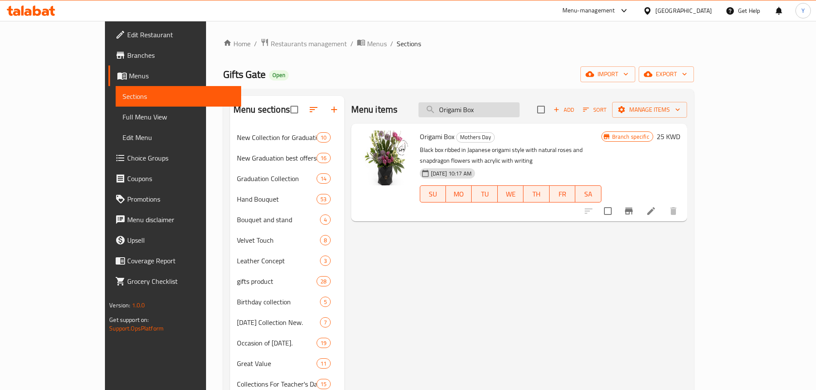
paste input "Origami Box And More"
click at [498, 106] on input "Origami Box And More" at bounding box center [468, 109] width 101 height 15
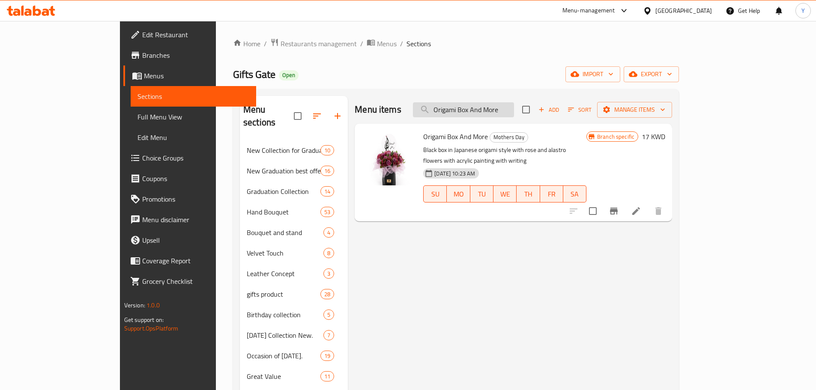
click at [514, 116] on input "Origami Box And More" at bounding box center [463, 109] width 101 height 15
paste input "Basat"
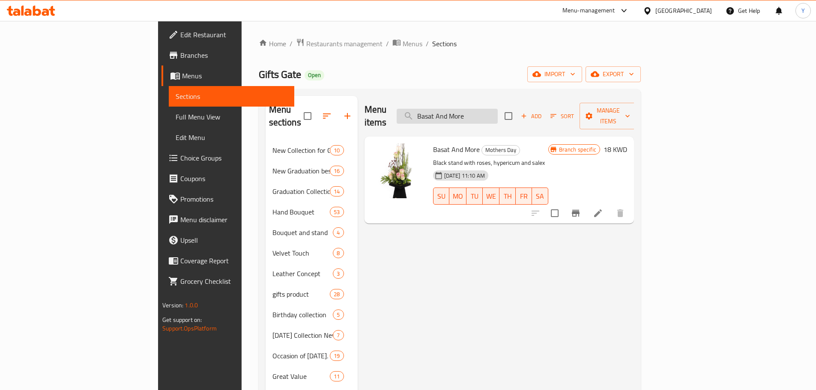
click at [498, 109] on input "Basat And More" at bounding box center [447, 116] width 101 height 15
paste input "Cansilo Bouquet"
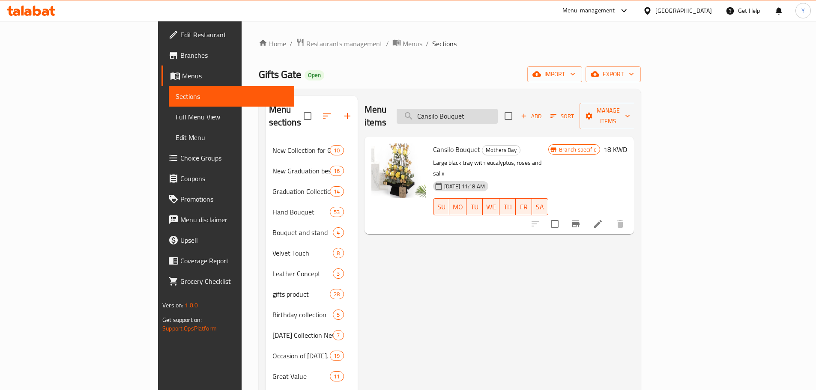
click at [498, 112] on input "Cansilo Bouquet" at bounding box center [447, 116] width 101 height 15
paste input "Freedom And More Flower"
click at [498, 112] on input "Freedom And More Flower" at bounding box center [447, 116] width 101 height 15
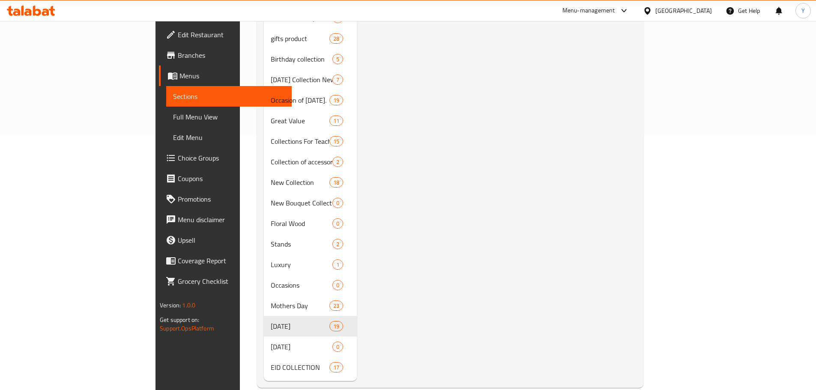
scroll to position [258, 0]
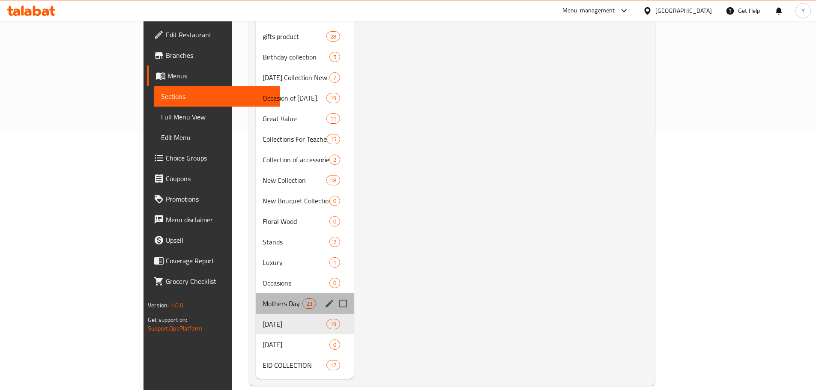
click at [256, 293] on div "Mothers Day 23" at bounding box center [305, 303] width 98 height 21
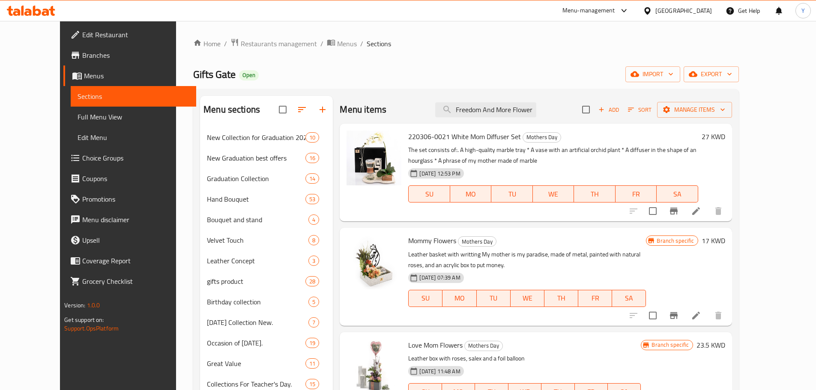
click at [511, 124] on div "220306-0021 White Mom Diffuser Set Mothers Day The set consists of:. A high-qua…" at bounding box center [536, 173] width 392 height 98
click at [501, 111] on input "Freedom And More Flower" at bounding box center [485, 109] width 101 height 15
paste input "Life Flowers"
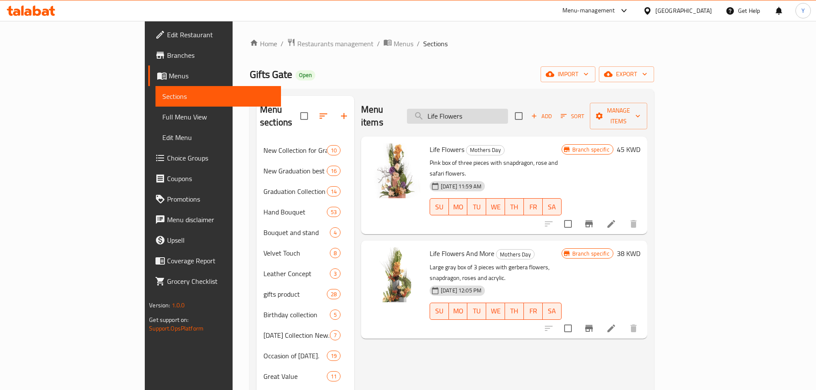
click at [504, 109] on input "Life Flowers" at bounding box center [457, 116] width 101 height 15
paste input "24000122 A Nthurium Bouquet"
click at [504, 109] on input "24000122 A Nthurium Bouquet" at bounding box center [457, 116] width 101 height 15
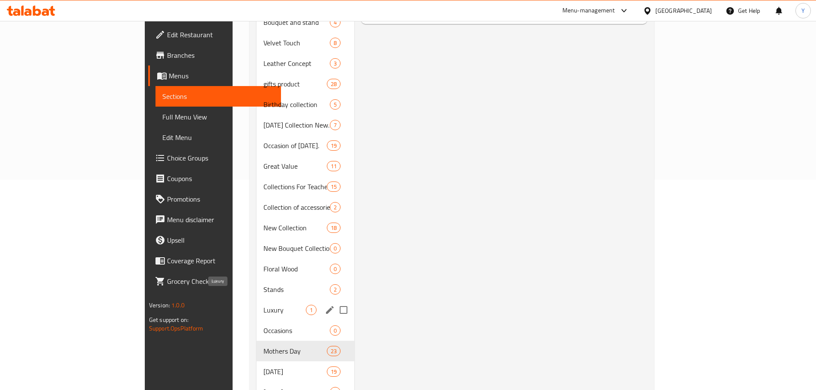
click at [263, 305] on span "Luxury" at bounding box center [284, 310] width 42 height 10
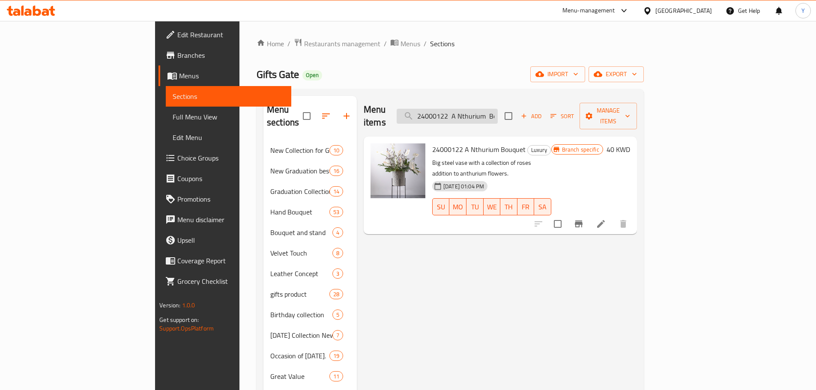
click at [498, 111] on input "24000122 A Nthurium Bouquet" at bounding box center [447, 116] width 101 height 15
paste input "Friendly 24000129"
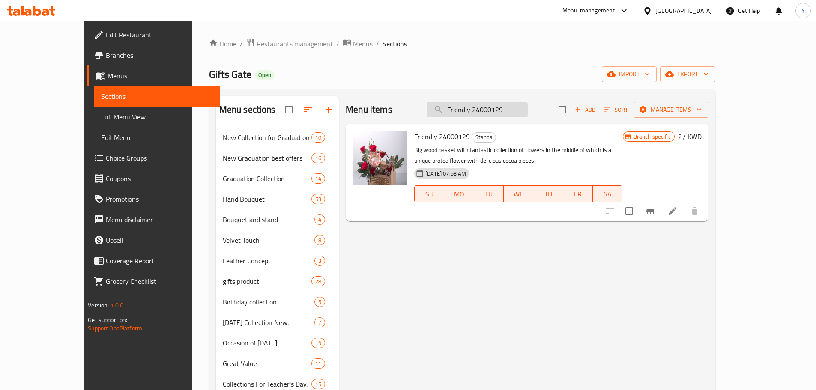
click at [504, 108] on input "Friendly 24000129" at bounding box center [476, 109] width 101 height 15
paste input "24000119 Holand"
click at [504, 108] on input "24000119 Holand" at bounding box center [476, 109] width 101 height 15
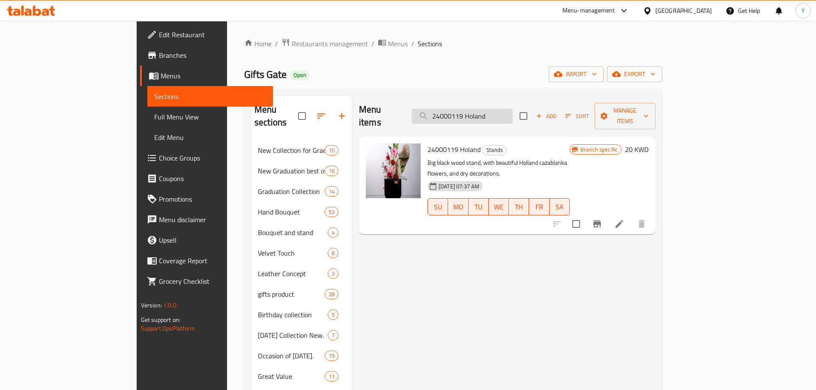
click at [512, 109] on input "24000119 Holand" at bounding box center [462, 116] width 101 height 15
paste input "[PERSON_NAME] 221005 0023"
click at [512, 109] on input "[PERSON_NAME] 221005 0023" at bounding box center [462, 116] width 101 height 15
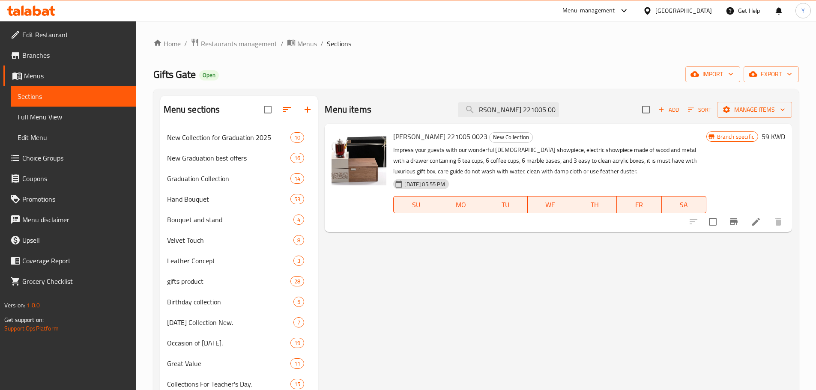
scroll to position [0, 0]
click at [519, 115] on input "[PERSON_NAME] 221005 0023" at bounding box center [508, 109] width 101 height 15
paste input "030202-0179 Alnasim Diffuser - Purple"
click at [519, 115] on input "030202-0179 Alnasim Diffuser - Purple" at bounding box center [508, 109] width 101 height 15
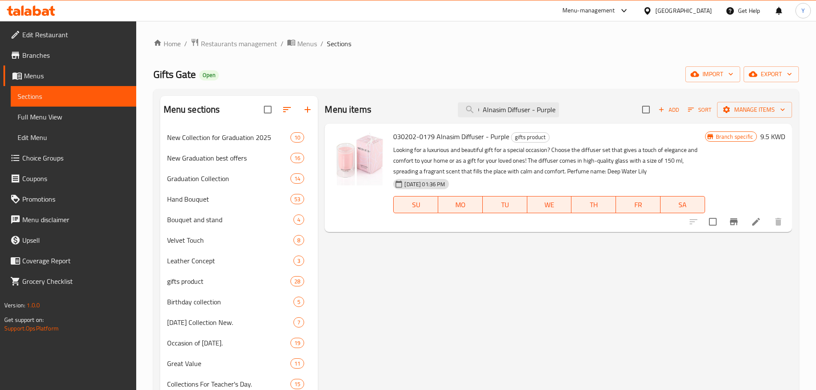
type input "030202-0179 Alnasim Diffuser - Purple"
click at [757, 226] on icon at bounding box center [756, 222] width 10 height 10
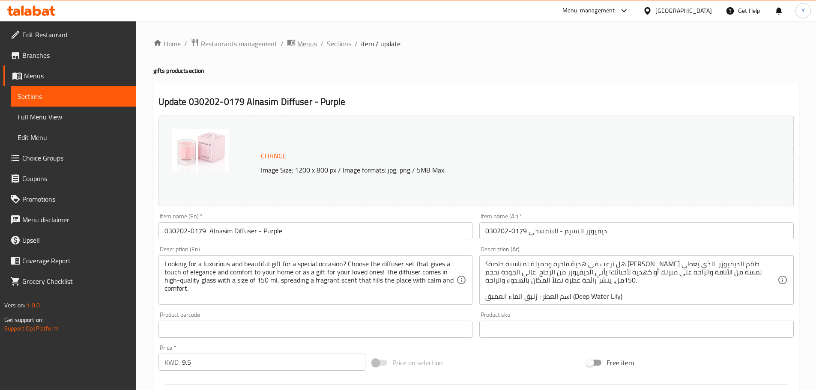
click at [315, 44] on span "Menus" at bounding box center [307, 44] width 20 height 10
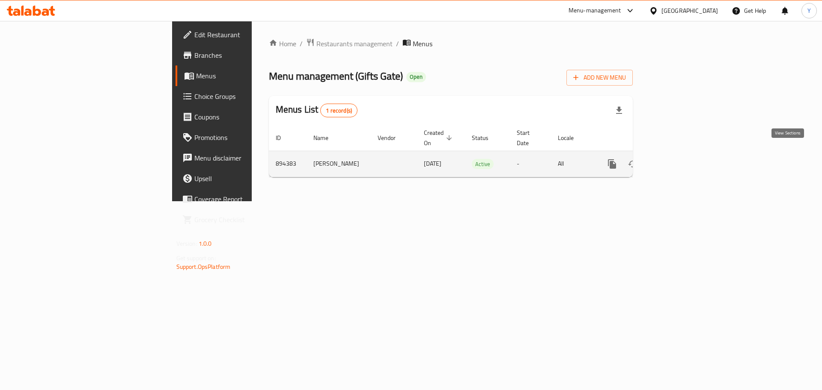
click at [679, 159] on icon "enhanced table" at bounding box center [674, 164] width 10 height 10
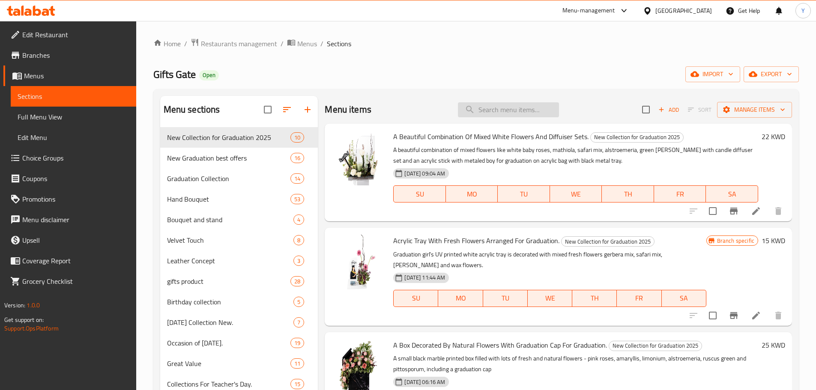
click at [509, 114] on input "search" at bounding box center [508, 109] width 101 height 15
paste input "030201-0181 [PERSON_NAME] Pink"
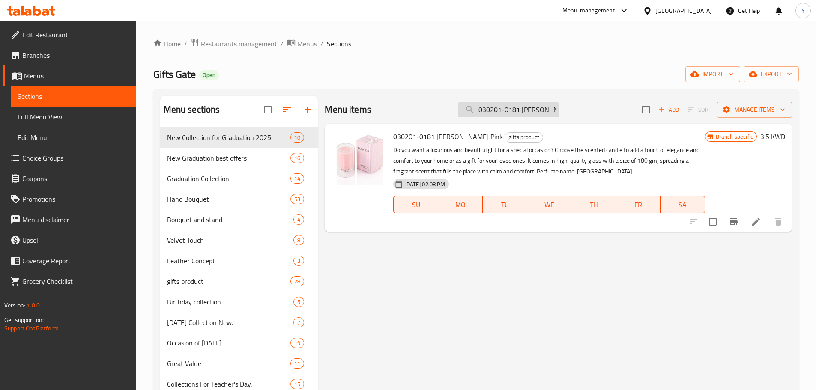
click at [540, 111] on input "030201-0181 [PERSON_NAME] Pink" at bounding box center [508, 109] width 101 height 15
click at [508, 109] on input "030201-0181 [PERSON_NAME] Pink" at bounding box center [508, 109] width 101 height 15
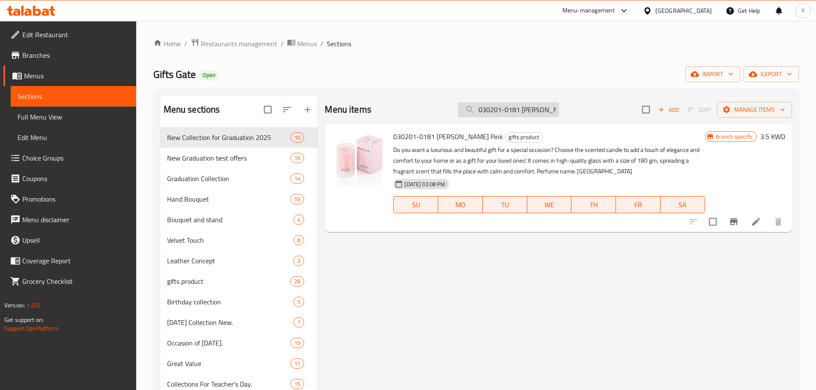
paste input "220303-0141 Fatima - Grey"
click at [508, 109] on input "030201-0181 [PERSON_NAME] Pink" at bounding box center [508, 109] width 101 height 15
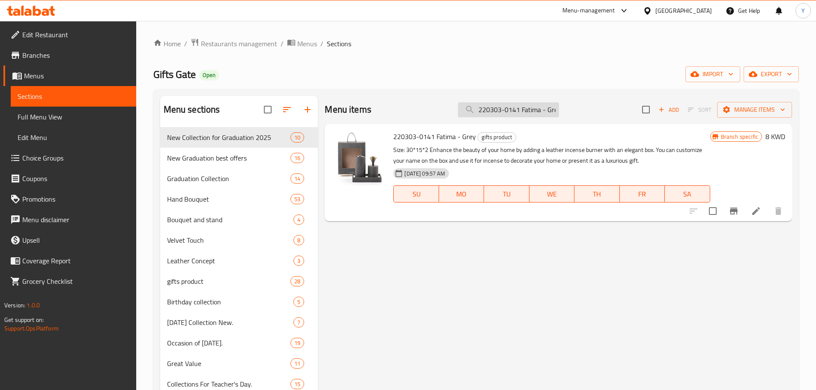
click at [509, 110] on input "220303-0141 Fatima - Grey" at bounding box center [508, 109] width 101 height 15
paste input "220904-0115 Sadu 1"
click at [509, 110] on input "220904-0115 Sadu 1" at bounding box center [508, 109] width 101 height 15
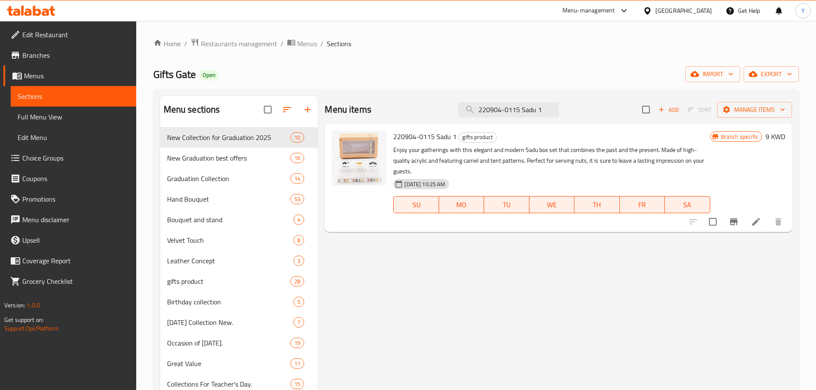
drag, startPoint x: 411, startPoint y: 159, endPoint x: 403, endPoint y: 182, distance: 24.4
click at [403, 182] on div "220904-0115 Sadu 1 gifts product Enjoy your gatherings with this elegant and mo…" at bounding box center [551, 177] width 323 height 101
click at [366, 219] on div at bounding box center [359, 177] width 62 height 101
click at [494, 114] on input "220904-0115 Sadu 1" at bounding box center [508, 109] width 101 height 15
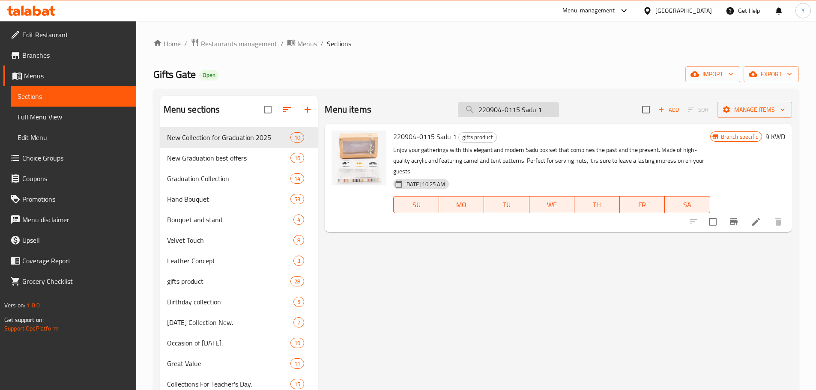
paste input "301-0154 [PERSON_NAME] Black"
click at [494, 114] on input "220301-0154 [PERSON_NAME] Black" at bounding box center [508, 109] width 101 height 15
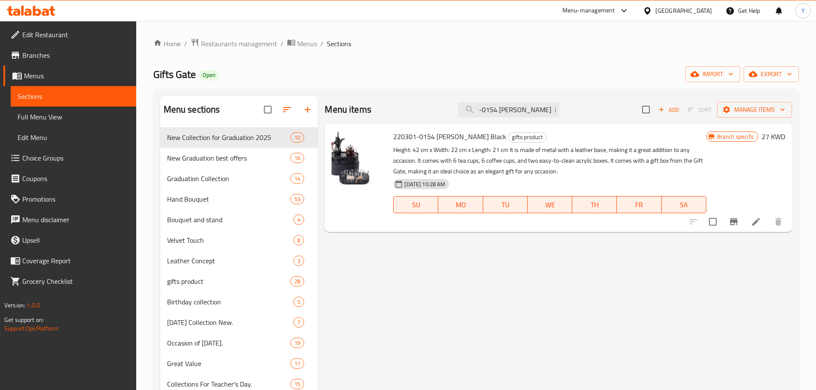
scroll to position [0, 0]
click at [514, 105] on input "220301-0154 [PERSON_NAME] Black" at bounding box center [508, 109] width 101 height 15
paste input "59003109 Shell Off White"
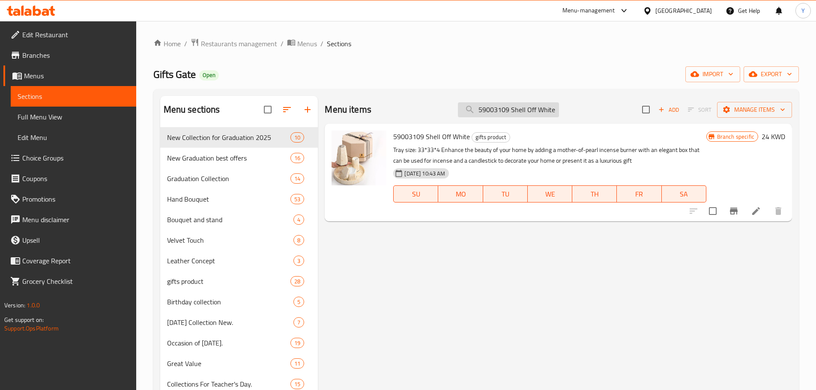
click at [519, 107] on input "59003109 Shell Off White" at bounding box center [508, 109] width 101 height 15
paste input "220303-0300 Luxury Set - Larg"
click at [519, 107] on input "220303-0300 Luxury Set - Large" at bounding box center [508, 109] width 101 height 15
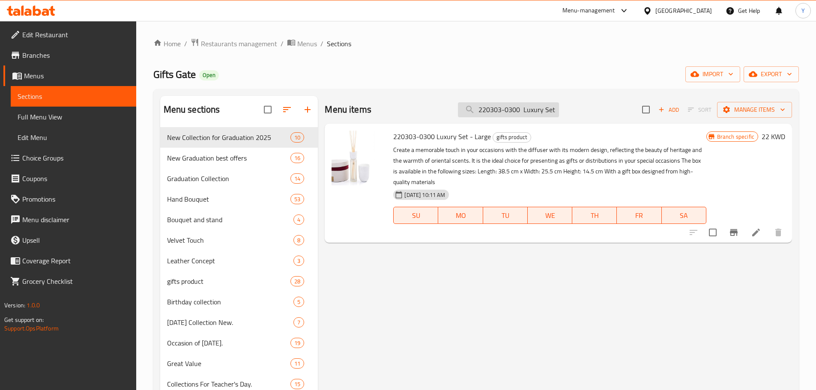
click at [521, 111] on input "220303-0300 Luxury Set - Large" at bounding box center [508, 109] width 101 height 15
paste input "220303-0233 Alzuwaarih Set Dark Grey"
click at [521, 111] on input "220303-0233 Alzuwaarih Set Dark Grey" at bounding box center [508, 109] width 101 height 15
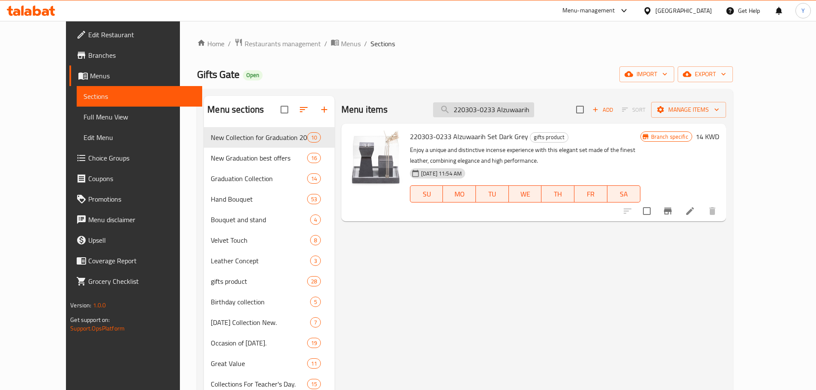
click at [497, 113] on input "220303-0233 Alzuwaarih Set Dark Grey" at bounding box center [483, 109] width 101 height 15
paste input "Luxury Set - Medium 220303-0301"
click at [497, 113] on input "Luxury Set - Medium 220303-0301-0233 Alzuwaarih Set Dark Grey" at bounding box center [483, 109] width 101 height 15
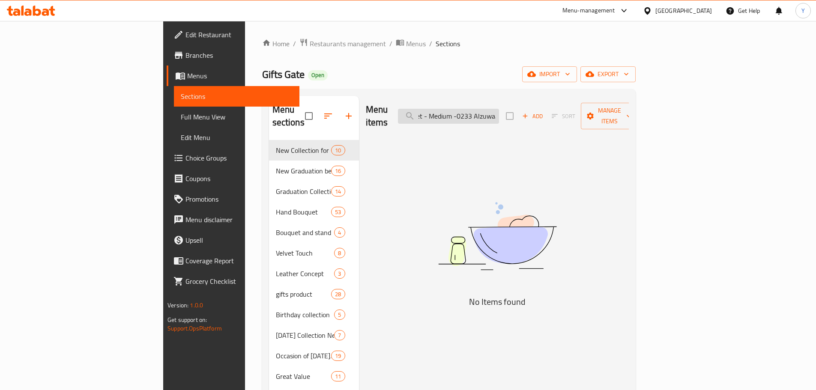
click at [499, 109] on input "Luxury Set - Medium -0233 Alzuwaarih Set Dark Grey" at bounding box center [448, 116] width 101 height 15
paste input "220303-0301"
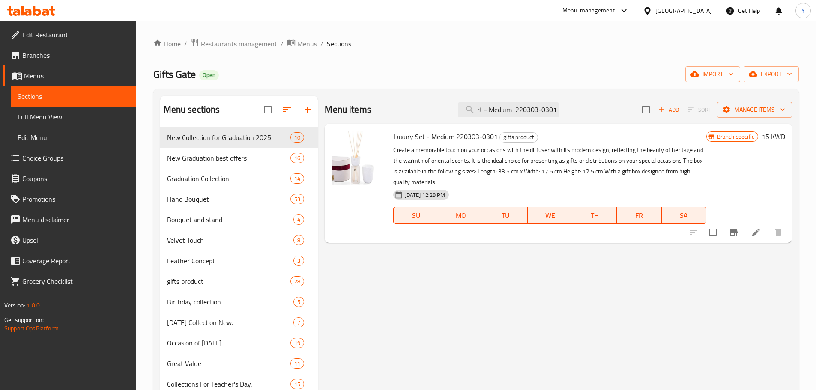
scroll to position [0, 0]
click at [509, 113] on input "Luxury Set - Medium 220303-0301" at bounding box center [508, 109] width 101 height 15
paste input "59003060 Table Set Pearl"
click at [509, 113] on input "59003060 Table Set Pearl" at bounding box center [508, 109] width 101 height 15
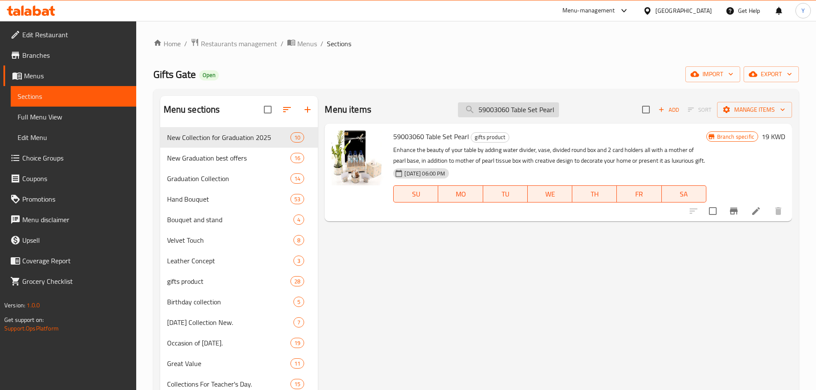
click at [522, 107] on input "59003060 Table Set Pearl" at bounding box center [508, 109] width 101 height 15
paste input "010601 Table Set Grey"
click at [522, 107] on input "010601 Table Set Grey" at bounding box center [508, 109] width 101 height 15
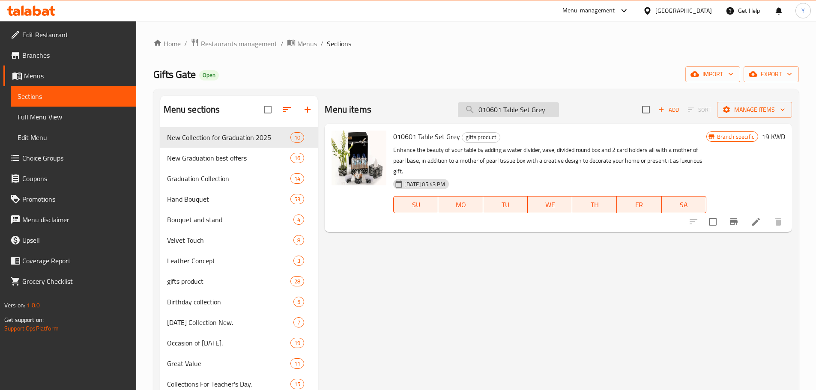
click at [539, 105] on input "010601 Table Set Grey" at bounding box center [508, 109] width 101 height 15
paste input "My Garden Flower"
click at [539, 105] on input "My Garden Flower" at bounding box center [508, 109] width 101 height 15
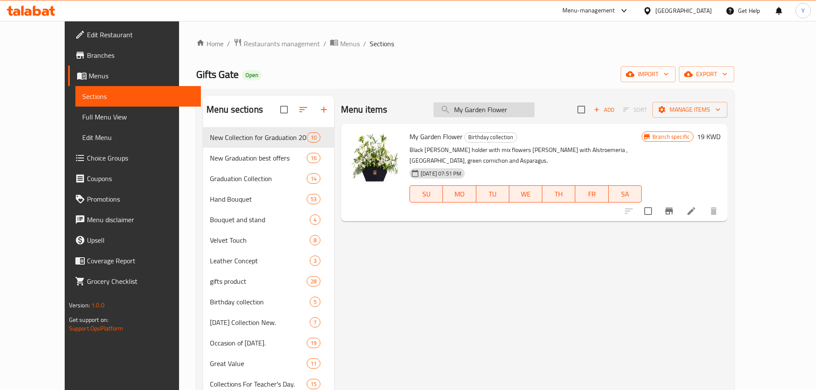
click at [504, 114] on input "My Garden Flower" at bounding box center [483, 109] width 101 height 15
paste input "Vandela Stem"
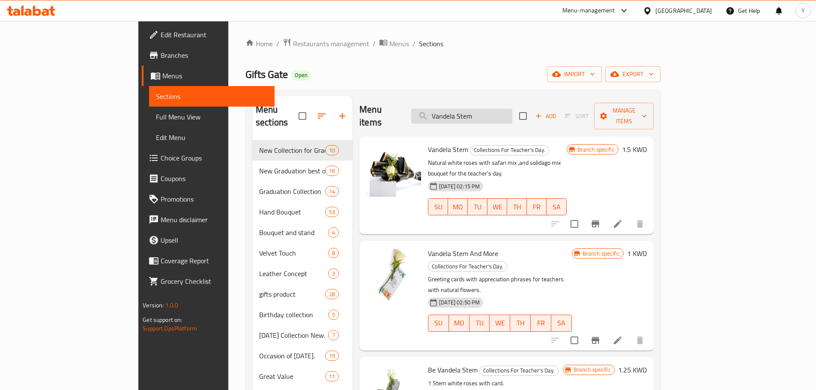
click at [506, 110] on input "Vandela Stem" at bounding box center [461, 116] width 101 height 15
paste input "Rosit"
click at [506, 110] on input "[PERSON_NAME] Stem" at bounding box center [461, 116] width 101 height 15
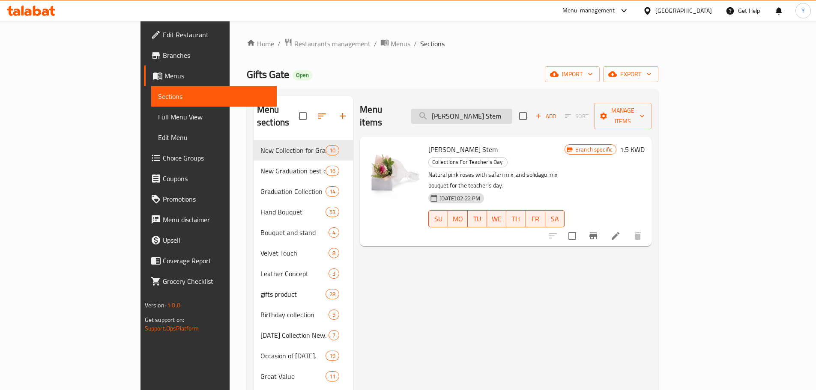
click at [512, 110] on input "[PERSON_NAME] Stem" at bounding box center [461, 116] width 101 height 15
paste input "Basket Roses"
click at [512, 110] on input "Basket Roses" at bounding box center [461, 116] width 101 height 15
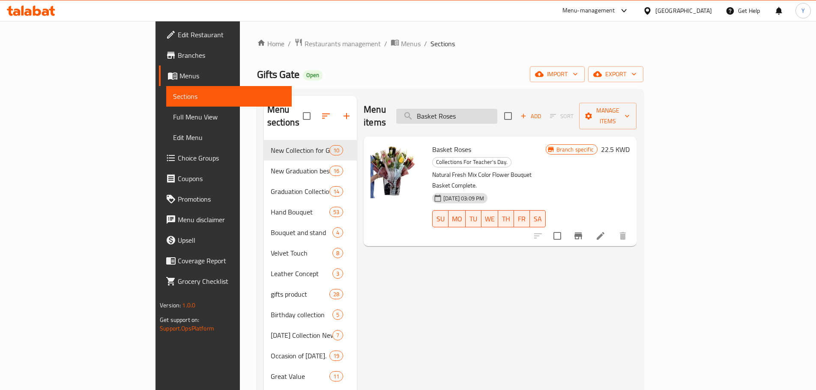
click at [497, 113] on input "Basket Roses" at bounding box center [446, 116] width 101 height 15
paste input "060400-0105 Renbo Flower"
click at [497, 113] on input "Basket Roses" at bounding box center [446, 116] width 101 height 15
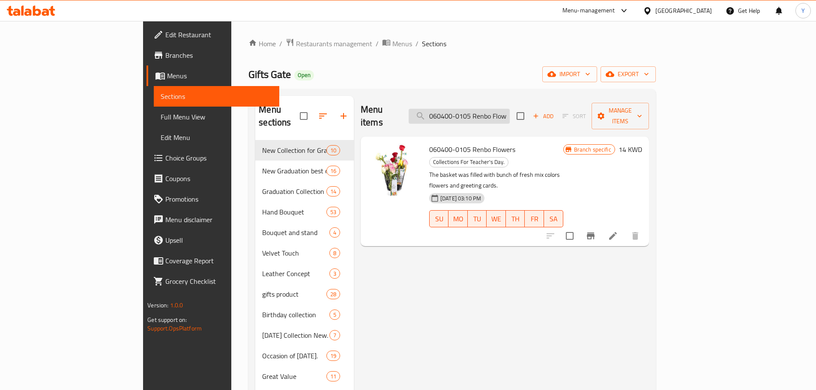
click at [505, 113] on input "060400-0105 Renbo Flowers" at bounding box center [459, 116] width 101 height 15
paste input "Renbo Flowers And More"
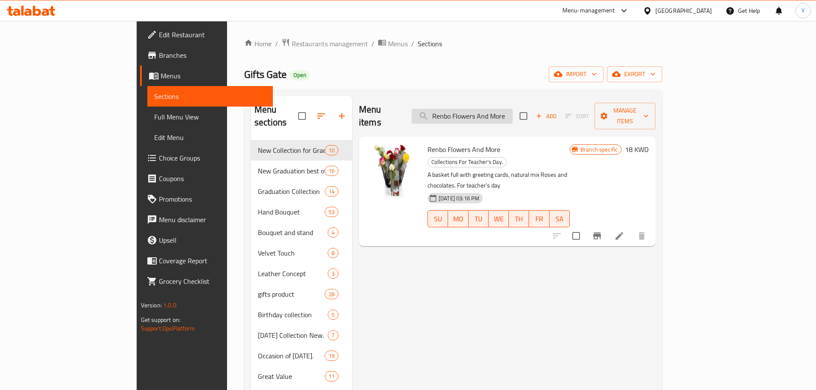
click at [513, 109] on input "Renbo Flowers And More" at bounding box center [462, 116] width 101 height 15
paste input "My Stem"
click at [513, 109] on input "My Stem" at bounding box center [462, 116] width 101 height 15
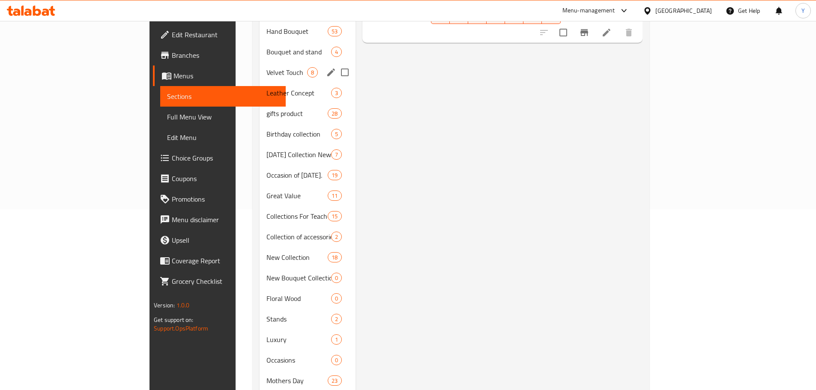
scroll to position [212, 0]
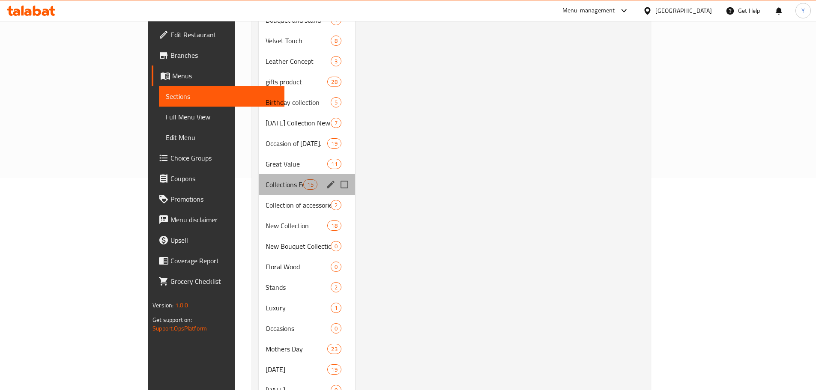
click at [259, 177] on div "Collections For Teacher's Day. 15" at bounding box center [307, 184] width 96 height 21
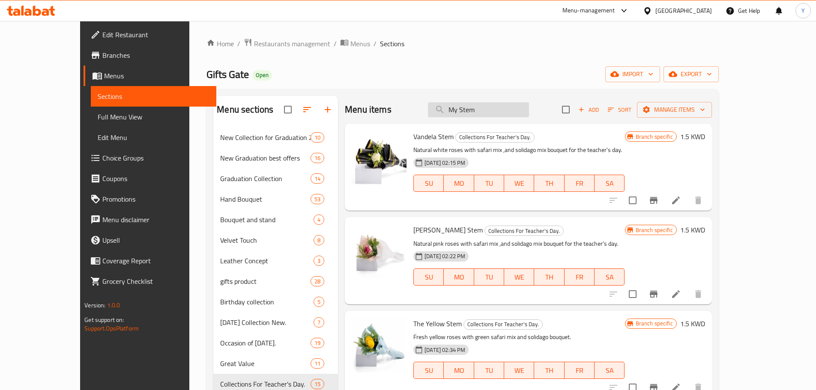
click at [483, 113] on input "My Stem" at bounding box center [478, 109] width 101 height 15
paste input "22100-0257 Office Group"
click at [483, 113] on input "22100-0257 Office Group" at bounding box center [478, 109] width 101 height 15
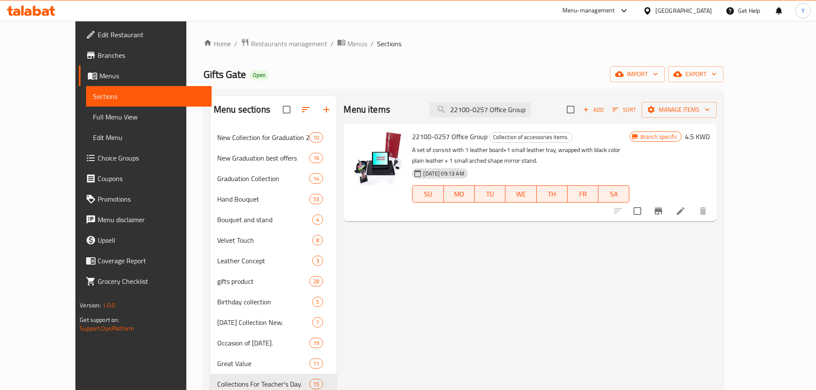
click at [668, 213] on button "Branch-specific-item" at bounding box center [658, 211] width 21 height 21
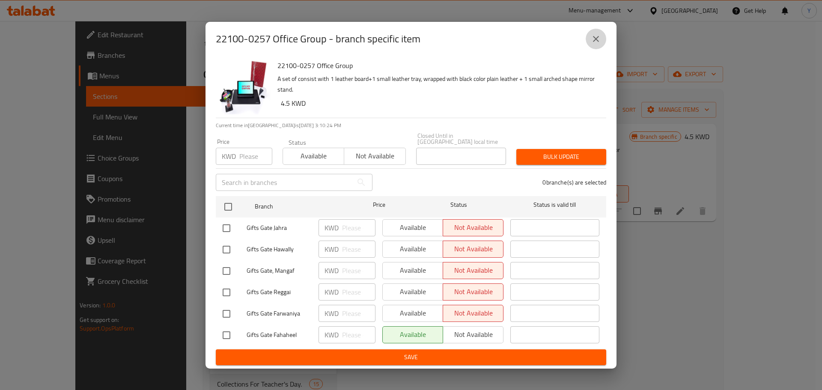
click at [595, 39] on icon "close" at bounding box center [596, 39] width 10 height 10
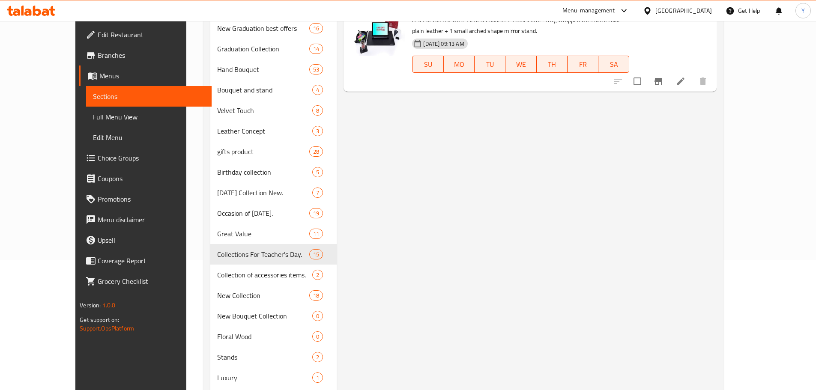
scroll to position [221, 0]
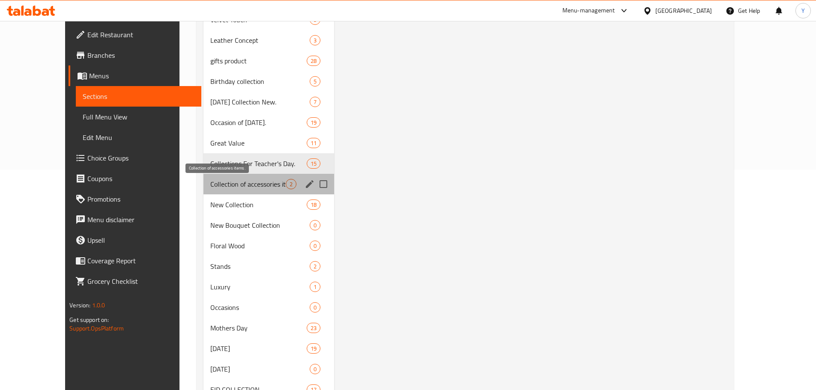
click at [234, 182] on span "Collection of accessories items." at bounding box center [247, 184] width 75 height 10
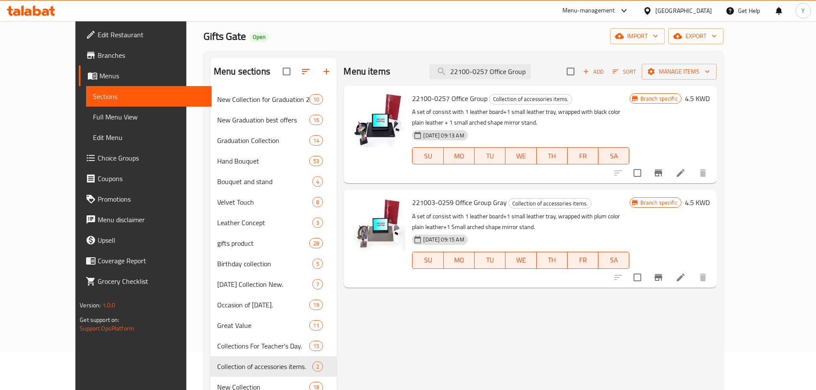
scroll to position [38, 0]
click at [663, 276] on icon "Branch-specific-item" at bounding box center [658, 278] width 10 height 10
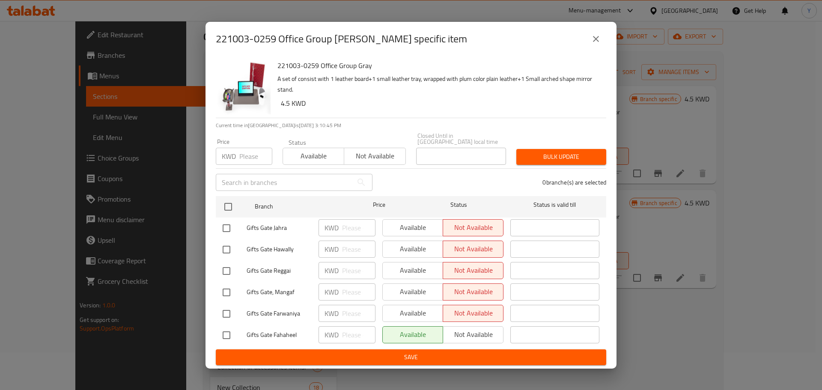
click at [598, 44] on icon "close" at bounding box center [596, 39] width 10 height 10
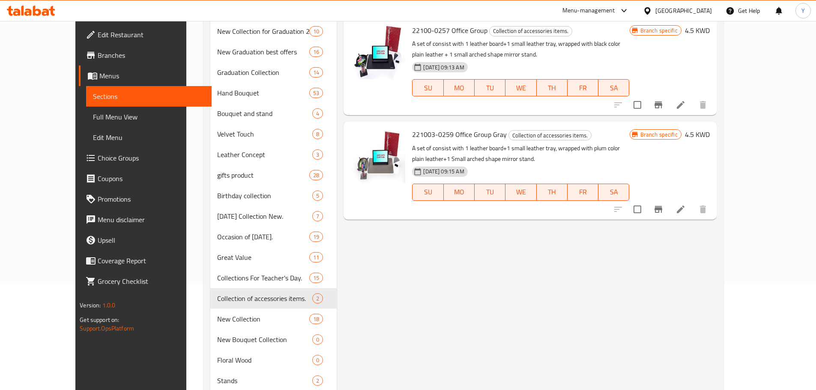
scroll to position [0, 0]
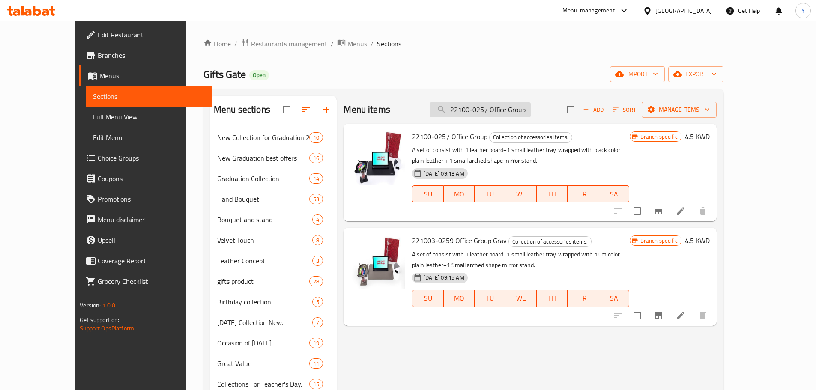
click at [503, 107] on input "22100-0257 Office Group" at bounding box center [479, 109] width 101 height 15
paste input "The one and more"
click at [503, 107] on input "The one and more" at bounding box center [479, 109] width 101 height 15
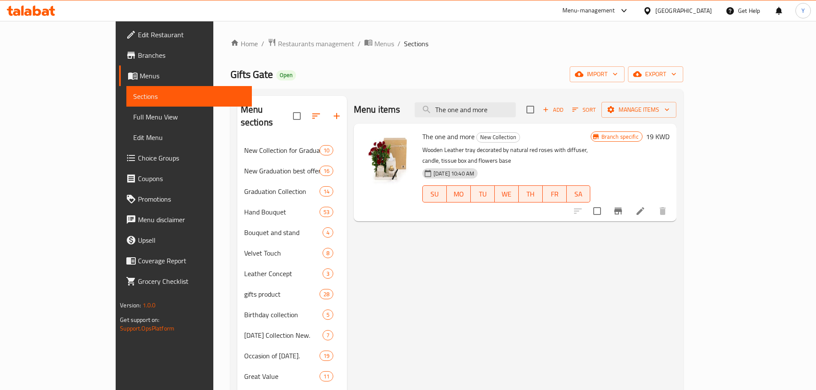
type input "The one and more"
